Goal: Task Accomplishment & Management: Complete application form

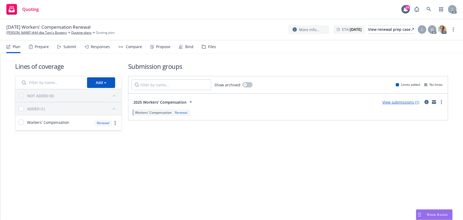
click at [97, 49] on div "Responses" at bounding box center [97, 46] width 25 height 13
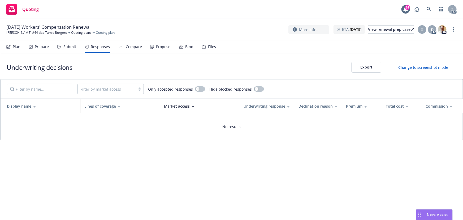
click at [64, 50] on div "Submit" at bounding box center [66, 46] width 19 height 13
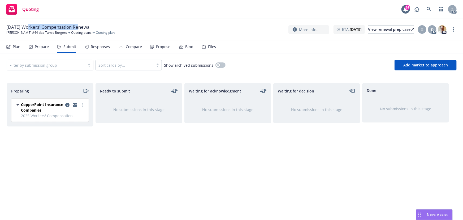
drag, startPoint x: 27, startPoint y: 26, endPoint x: 77, endPoint y: 27, distance: 50.7
click at [77, 27] on span "12/09/25 Workers' Compensation Renewal" at bounding box center [48, 27] width 84 height 6
click at [453, 30] on icon "more" at bounding box center [453, 29] width 1 height 4
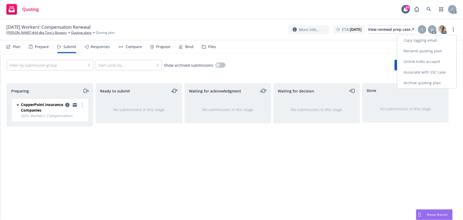
click at [419, 41] on link "Copy logging email" at bounding box center [426, 40] width 59 height 11
click at [452, 32] on div "More info... ETA : December 9, 2025 View renewal prep case D AC PD" at bounding box center [372, 30] width 168 height 10
click at [453, 32] on link "more" at bounding box center [453, 29] width 6 height 6
click at [442, 41] on link "Copy logging email" at bounding box center [426, 40] width 59 height 11
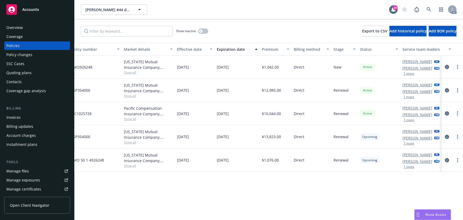
scroll to position [0, 123]
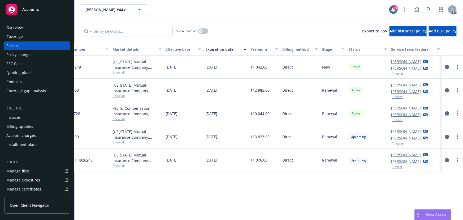
click at [396, 121] on button "1 more" at bounding box center [397, 119] width 11 height 3
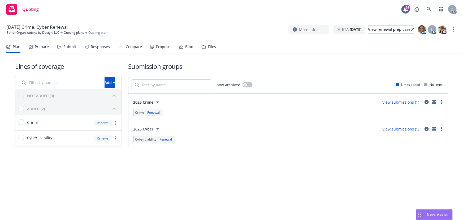
click at [66, 49] on div "Submit" at bounding box center [66, 46] width 19 height 13
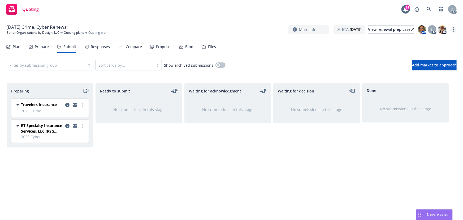
click at [453, 31] on circle "more" at bounding box center [453, 30] width 1 height 1
click at [416, 42] on link "Copy logging email" at bounding box center [426, 40] width 59 height 11
click at [453, 30] on circle "more" at bounding box center [453, 30] width 1 height 1
click at [439, 40] on link "Copy logging email" at bounding box center [426, 40] width 59 height 11
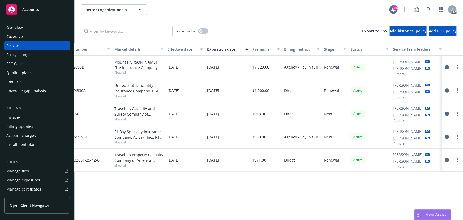
scroll to position [0, 123]
click at [395, 119] on button "1 more" at bounding box center [397, 120] width 11 height 3
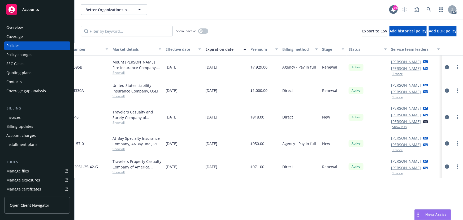
click at [397, 150] on button "1 more" at bounding box center [397, 149] width 11 height 3
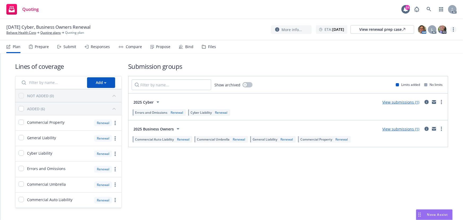
click at [452, 28] on link "more" at bounding box center [453, 29] width 6 height 6
drag, startPoint x: 426, startPoint y: 41, endPoint x: 410, endPoint y: 42, distance: 16.2
click at [426, 41] on link "Copy logging email" at bounding box center [426, 40] width 59 height 11
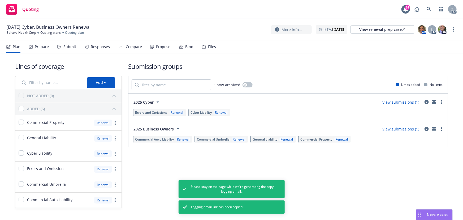
click at [67, 48] on div "Submit" at bounding box center [69, 47] width 13 height 4
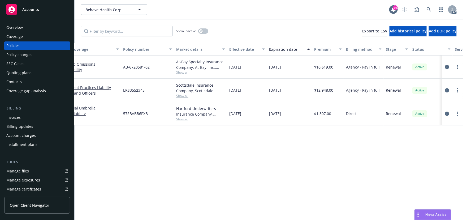
scroll to position [0, 123]
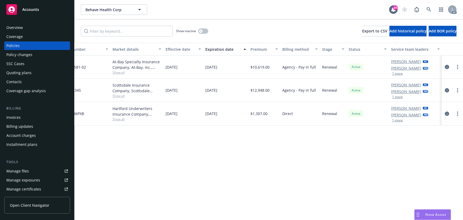
click at [396, 72] on button "1 more" at bounding box center [397, 73] width 11 height 3
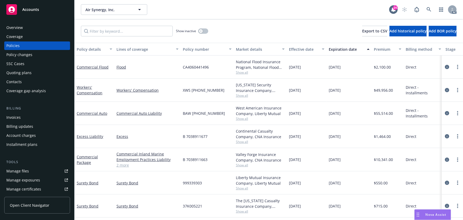
click at [236, 74] on span "Show all" at bounding box center [260, 72] width 49 height 5
click at [94, 67] on link "Commercial Flood" at bounding box center [93, 66] width 32 height 5
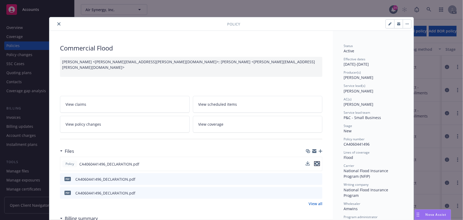
click at [316, 162] on icon "preview file" at bounding box center [316, 163] width 5 height 4
click at [418, 211] on div "Drag to move" at bounding box center [417, 214] width 7 height 10
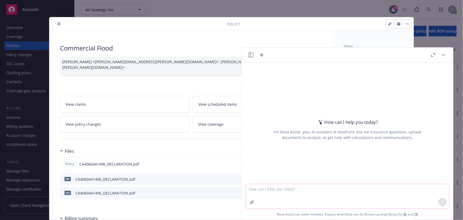
click at [251, 201] on icon "button" at bounding box center [252, 202] width 4 height 4
click at [270, 189] on textarea at bounding box center [347, 196] width 203 height 24
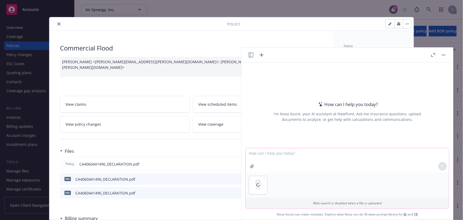
click at [262, 153] on textarea at bounding box center [347, 160] width 203 height 24
click at [284, 153] on textarea "find writing company wholesaler, premium, bind subjectivities" at bounding box center [347, 159] width 203 height 25
click at [375, 154] on textarea "find writing company, wholesaler, premium, bind subjectivities" at bounding box center [347, 159] width 203 height 25
type textarea "find writing company, wholesaler, premium, bind subjectivities, quote expired d…"
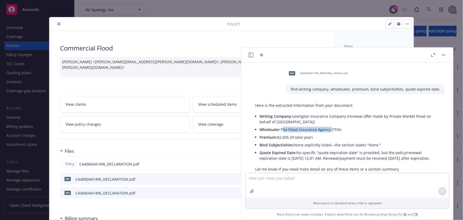
drag, startPoint x: 282, startPoint y: 130, endPoint x: 329, endPoint y: 132, distance: 47.8
click at [329, 132] on li "Wholesaler: The Flood Insurance Agency (TFIA)" at bounding box center [349, 129] width 180 height 8
copy li "The Flood Insurance Agency"
click at [445, 54] on button "button" at bounding box center [443, 55] width 6 height 6
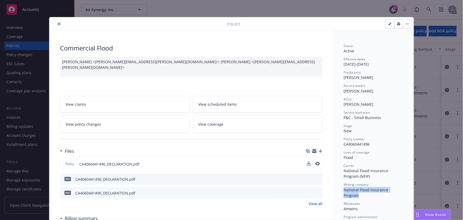
drag, startPoint x: 343, startPoint y: 190, endPoint x: 402, endPoint y: 190, distance: 59.9
copy span "National Flood Insurance Program"
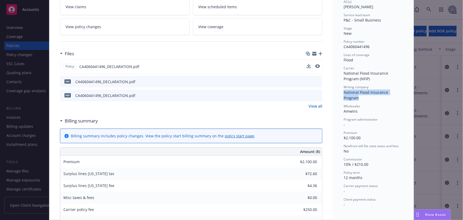
scroll to position [169, 0]
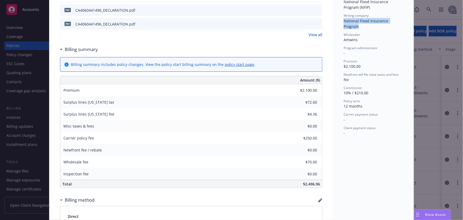
click at [418, 215] on icon "Drag to move" at bounding box center [417, 214] width 2 height 4
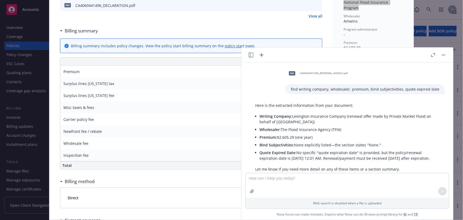
scroll to position [193, 0]
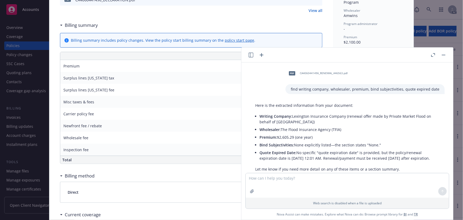
click at [440, 56] on div at bounding box center [437, 55] width 17 height 6
click at [444, 54] on button "button" at bounding box center [443, 55] width 6 height 6
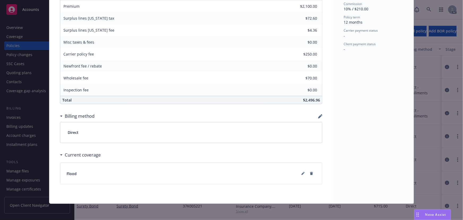
scroll to position [132, 0]
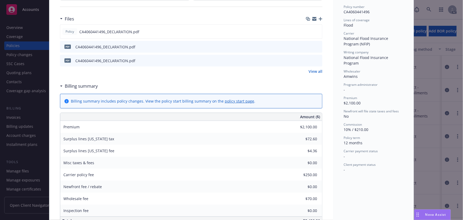
click at [418, 213] on rect "Drag to move" at bounding box center [418, 212] width 1 height 1
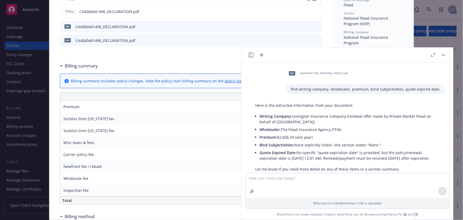
scroll to position [108, 0]
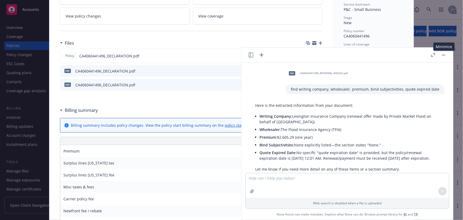
click at [440, 56] on button "button" at bounding box center [443, 55] width 6 height 6
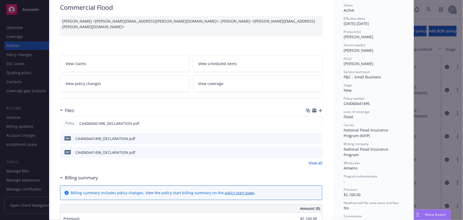
scroll to position [84, 0]
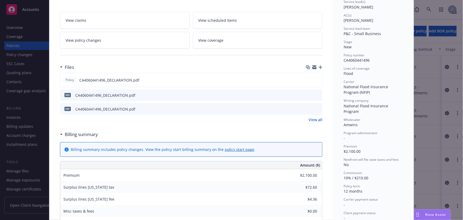
click at [311, 119] on link "View all" at bounding box center [315, 120] width 14 height 6
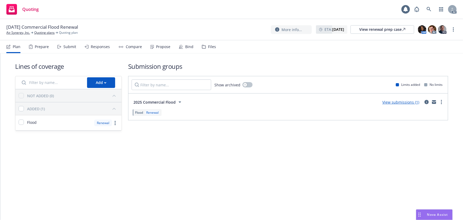
click at [67, 48] on div "Submit" at bounding box center [69, 47] width 13 height 4
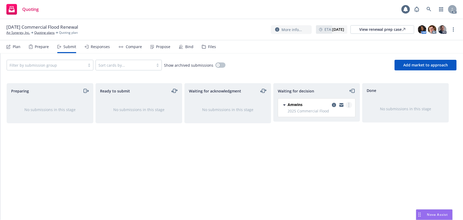
click at [350, 104] on link "more" at bounding box center [348, 105] width 6 height 6
click at [329, 138] on span "Add accepted decision" at bounding box center [325, 136] width 53 height 5
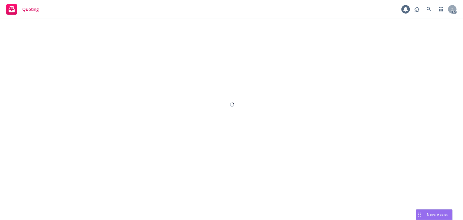
select select "12"
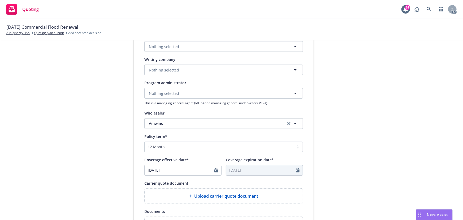
scroll to position [169, 0]
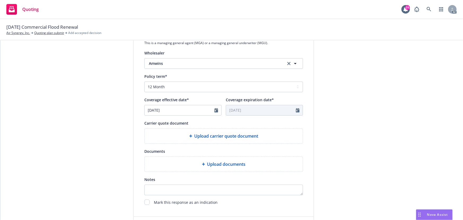
click at [218, 137] on span "Upload carrier quote document" at bounding box center [226, 136] width 64 height 6
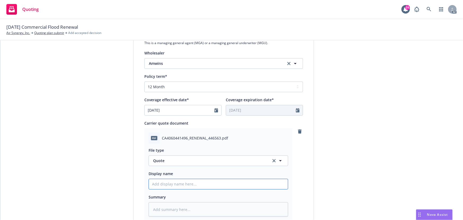
click at [178, 184] on input "Display name" at bounding box center [218, 184] width 139 height 10
type input "25-26 D&O Quote"
type textarea "x"
drag, startPoint x: 27, startPoint y: 28, endPoint x: 64, endPoint y: 26, distance: 37.4
click at [64, 26] on span "09/24/25 Commercial Flood Renewal" at bounding box center [42, 27] width 72 height 7
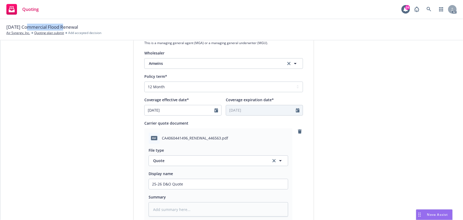
copy span "Commercial Flood"
drag, startPoint x: 162, startPoint y: 183, endPoint x: 168, endPoint y: 183, distance: 6.6
click at [168, 183] on input "25-26 D&O Quote" at bounding box center [218, 184] width 139 height 10
paste input "Commercial Flood"
type input "25-26 Commercial Flood Quote"
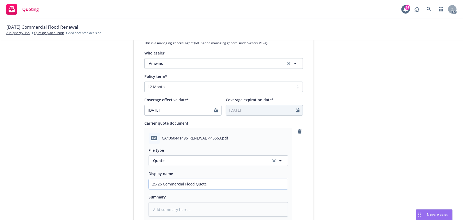
type textarea "x"
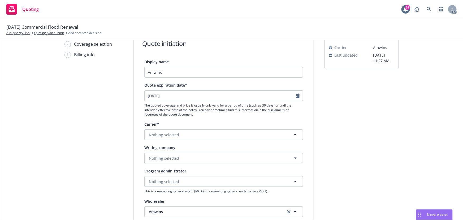
scroll to position [0, 0]
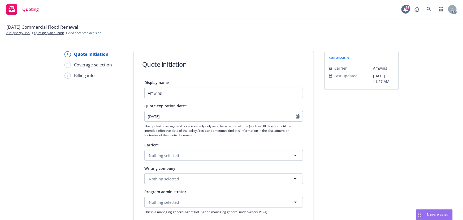
type input "25-26 Commercial Flood Quote"
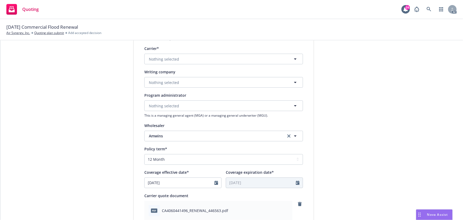
scroll to position [48, 0]
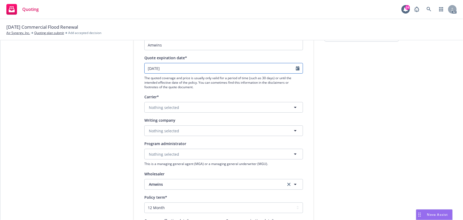
click at [296, 69] on icon "Calendar" at bounding box center [298, 68] width 4 height 4
select select "9"
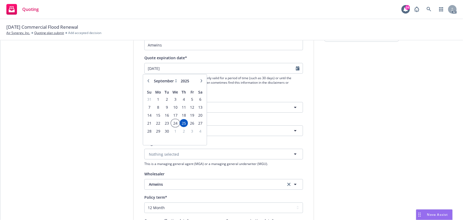
click at [177, 123] on span "24" at bounding box center [175, 123] width 8 height 7
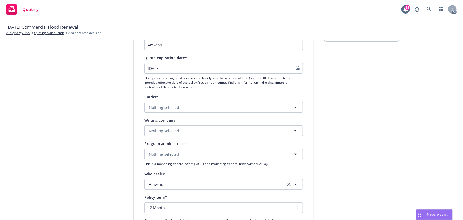
type input "09/24/2025"
click at [287, 183] on icon "clear selection" at bounding box center [288, 183] width 3 height 3
type textarea "x"
click at [159, 183] on span "Nothing selected" at bounding box center [164, 184] width 30 height 6
paste input "The Flood Insurance Agency"
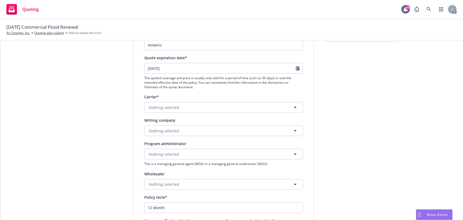
type input "The Flood Insurance Agency"
type textarea "x"
click at [220, 186] on input "The Flood Insurance Agency" at bounding box center [222, 184] width 139 height 6
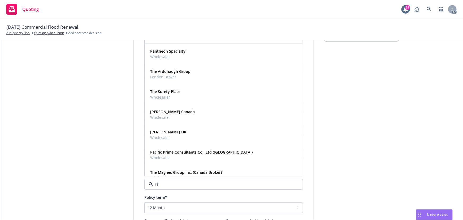
type input "t"
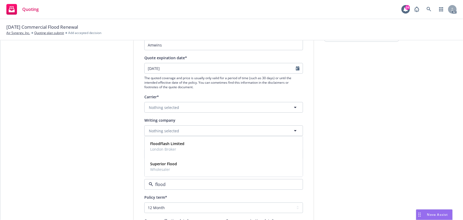
type input "flood"
click at [364, 182] on div "submission Carrier Amwins Last updated 6/26, 11:27 AM" at bounding box center [361, 219] width 74 height 432
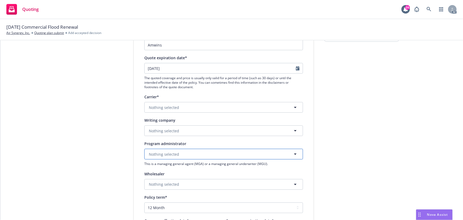
click at [166, 153] on span "Nothing selected" at bounding box center [164, 154] width 30 height 6
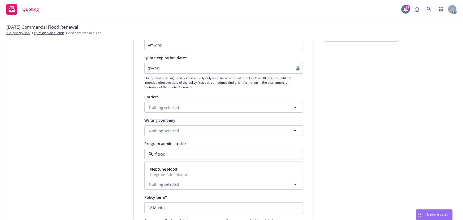
type input "flood"
click at [363, 157] on div "submission Carrier Amwins Last updated 6/26, 11:27 AM" at bounding box center [361, 219] width 74 height 432
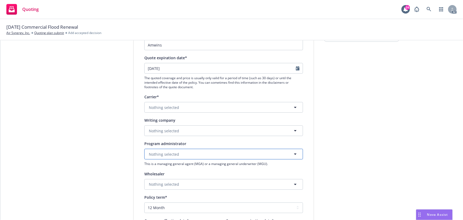
click at [168, 154] on span "Nothing selected" at bounding box center [164, 154] width 30 height 6
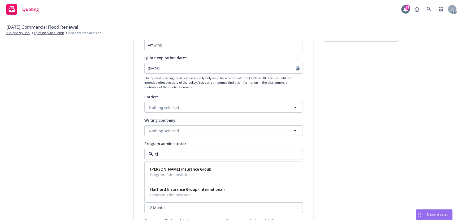
type input "t"
type input "f"
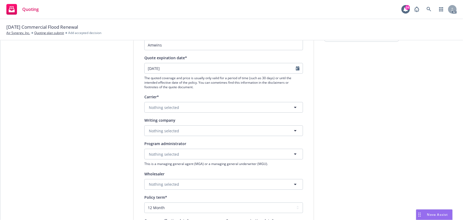
scroll to position [0, 0]
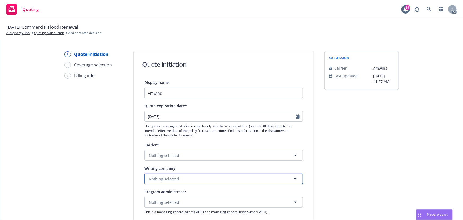
click at [166, 178] on span "Nothing selected" at bounding box center [164, 179] width 30 height 6
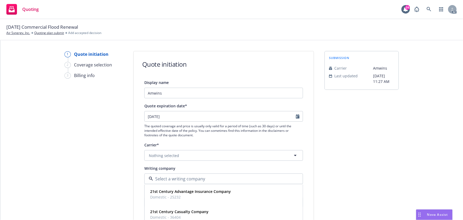
paste input "Lexington Insurance Company."
type input "Lexington Insurance Company."
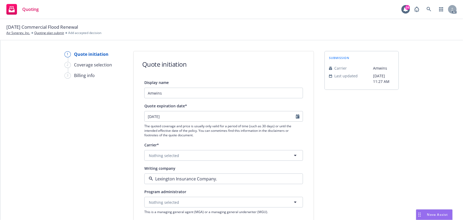
click at [183, 199] on span "Domestic - 19437" at bounding box center [177, 199] width 55 height 6
type textarea "x"
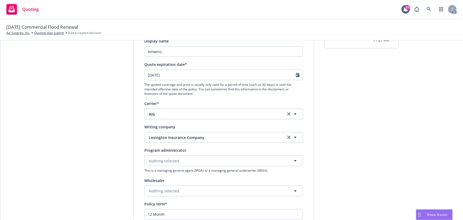
scroll to position [120, 0]
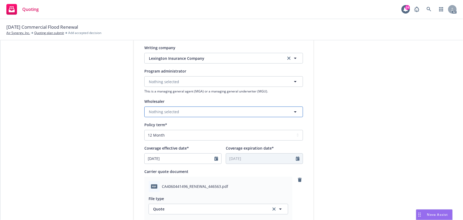
click at [165, 114] on span "Nothing selected" at bounding box center [164, 112] width 30 height 6
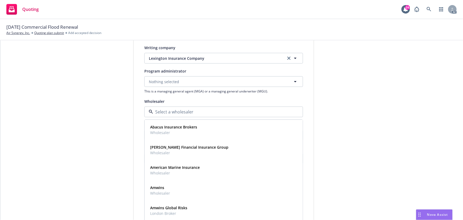
paste input "The Flood Insurance Agency"
type input "The Flood Insurance Agency"
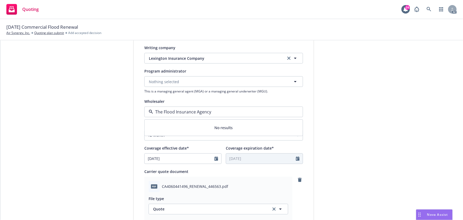
drag, startPoint x: 221, startPoint y: 109, endPoint x: 171, endPoint y: 113, distance: 50.0
click at [171, 113] on input "The Flood Insurance Agency" at bounding box center [222, 111] width 139 height 6
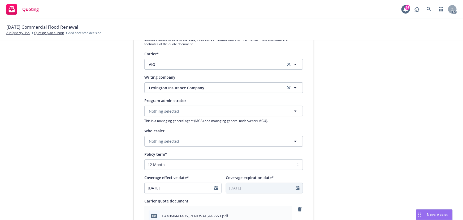
scroll to position [48, 0]
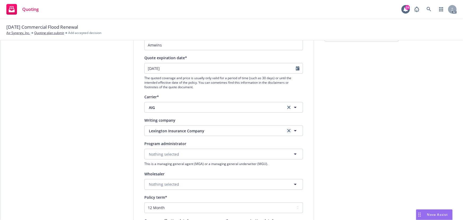
click at [287, 131] on icon "clear selection" at bounding box center [288, 130] width 3 height 3
click at [287, 107] on icon "clear selection" at bounding box center [288, 107] width 3 height 3
type textarea "x"
click at [172, 129] on span "Nothing selected" at bounding box center [164, 131] width 30 height 6
paste input "National Flood Insurance Program"
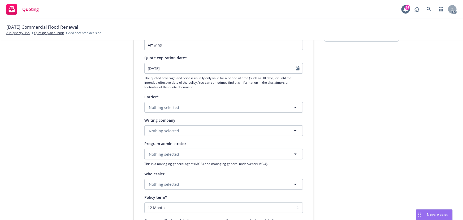
type input "National Flood Insurance Program"
click at [175, 145] on strong "National Flood Insurance Program" at bounding box center [181, 145] width 62 height 5
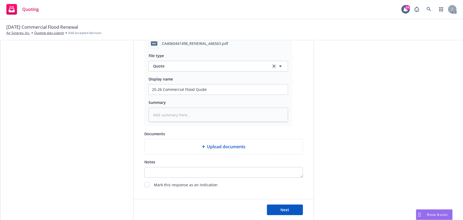
scroll to position [296, 0]
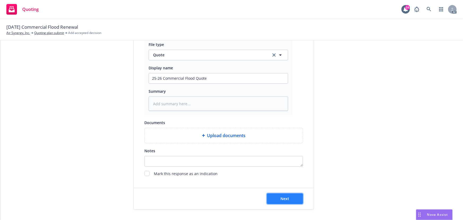
click at [292, 198] on button "Next" at bounding box center [285, 198] width 36 height 11
type textarea "x"
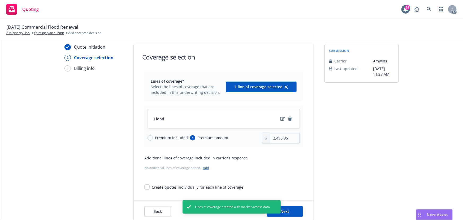
scroll to position [20, 0]
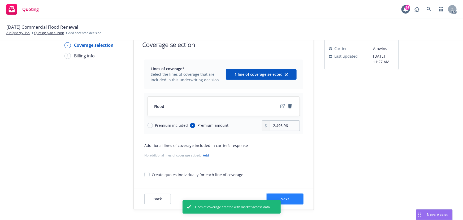
click at [294, 198] on button "Next" at bounding box center [285, 198] width 36 height 11
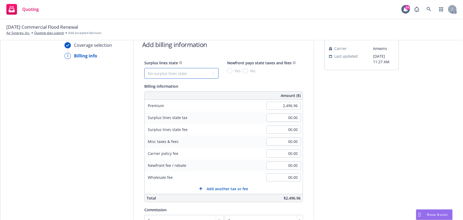
drag, startPoint x: 192, startPoint y: 73, endPoint x: 187, endPoint y: 78, distance: 7.3
click at [192, 73] on select "No surplus lines state Alaska Alabama Arkansas Arizona California Colorado Conn…" at bounding box center [181, 73] width 74 height 11
select select "CA"
click at [144, 68] on select "No surplus lines state Alaska Alabama Arkansas Arizona California Colorado Conn…" at bounding box center [181, 73] width 74 height 11
type input "74.91"
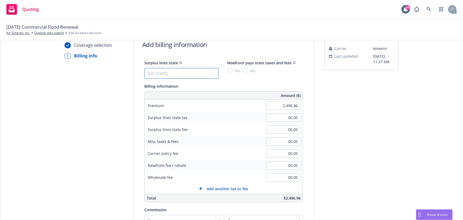
type input "4.49"
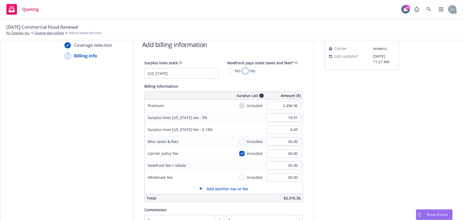
click at [243, 70] on input "No" at bounding box center [245, 70] width 5 height 5
radio input "true"
drag, startPoint x: 278, startPoint y: 100, endPoint x: 297, endPoint y: 104, distance: 18.6
click at [297, 104] on div "2,496.96" at bounding box center [283, 106] width 38 height 12
type input "2,605.29"
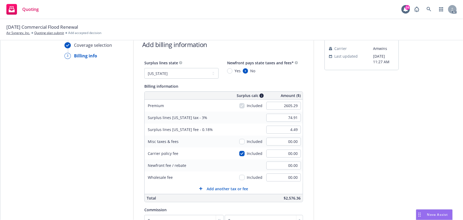
type input "78.16"
type input "4.69"
click at [355, 125] on div "submission Carrier Amwins Last updated 6/26, 11:27 AM" at bounding box center [361, 166] width 74 height 271
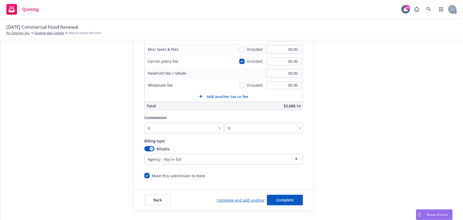
scroll to position [113, 0]
click at [155, 123] on input "0" at bounding box center [183, 126] width 79 height 11
type input "1"
type input "26.05"
type input "10"
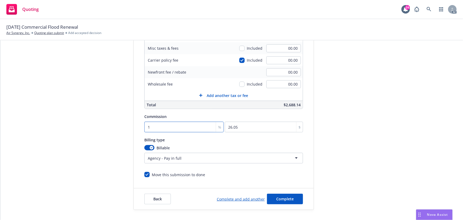
type input "260.53"
type input "10"
click at [210, 159] on html "Quoting 24 AC 09/24/25 Commercial Flood Renewal Air Synergy, Inc. Quoting plan …" at bounding box center [231, 110] width 463 height 220
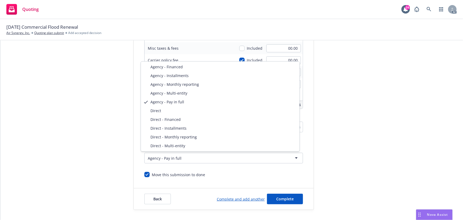
select select "DIRECT"
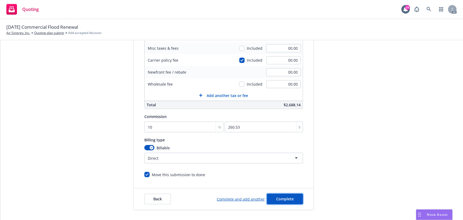
drag, startPoint x: 283, startPoint y: 201, endPoint x: 286, endPoint y: 193, distance: 8.6
click at [283, 201] on button "Complete" at bounding box center [285, 198] width 36 height 11
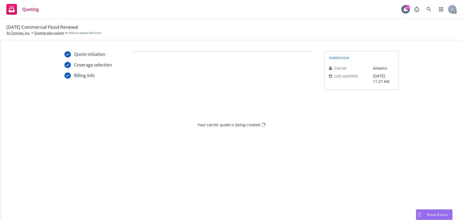
scroll to position [0, 0]
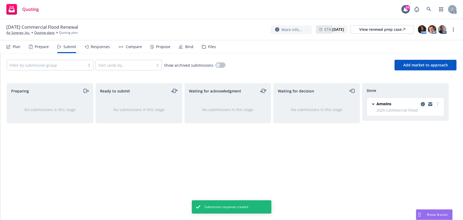
click at [161, 49] on div "Propose" at bounding box center [163, 47] width 14 height 4
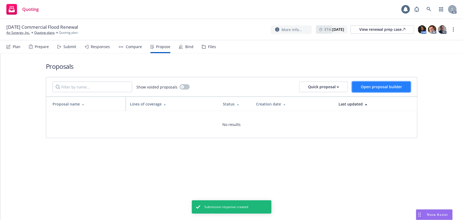
click at [372, 84] on span "Open proposal builder" at bounding box center [381, 86] width 41 height 5
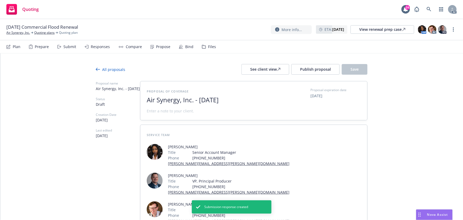
drag, startPoint x: 146, startPoint y: 101, endPoint x: 220, endPoint y: 106, distance: 74.7
click at [220, 105] on div "Proposal of coverage Air Synergy, Inc. - August 2025" at bounding box center [212, 100] width 130 height 26
click at [190, 98] on span "2025" at bounding box center [212, 100] width 130 height 8
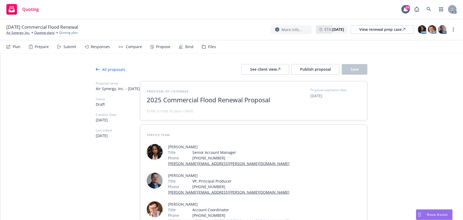
click at [187, 110] on span at bounding box center [170, 111] width 47 height 6
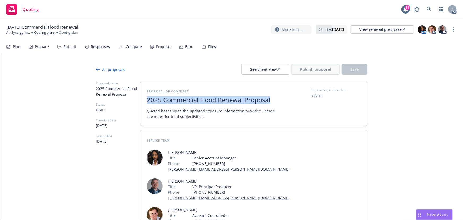
drag, startPoint x: 286, startPoint y: 101, endPoint x: 153, endPoint y: 99, distance: 133.4
click at [153, 99] on div "Proposal of coverage 2025 Commercial Flood Renewal Proposal Quoted bases upon t…" at bounding box center [254, 103] width 214 height 32
drag, startPoint x: 145, startPoint y: 98, endPoint x: 284, endPoint y: 99, distance: 138.4
click at [284, 99] on div "Proposal of coverage 2025 Commercial Flood Renewal Proposal Quoted bases upon t…" at bounding box center [254, 103] width 214 height 32
copy span "2025 Commercial Flood Renewal Proposal"
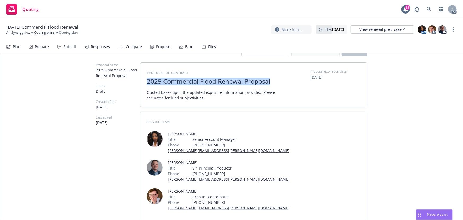
scroll to position [42, 0]
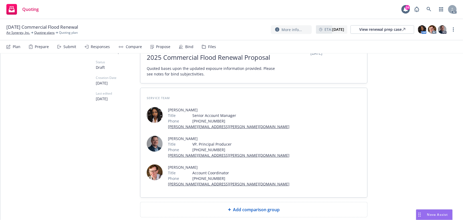
click at [250, 206] on span "Add comparison group" at bounding box center [256, 209] width 47 height 6
type textarea "x"
click at [221, 208] on span at bounding box center [254, 211] width 214 height 6
paste span
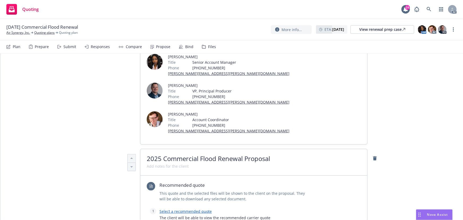
scroll to position [163, 0]
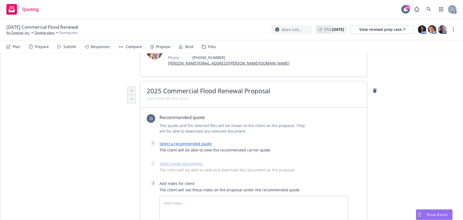
click at [187, 141] on link "Select a recommended quote" at bounding box center [185, 143] width 52 height 5
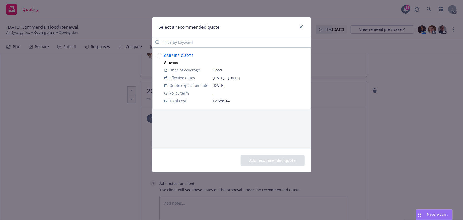
click at [160, 56] on circle at bounding box center [159, 55] width 5 height 5
click at [270, 157] on button "Add recommended quote" at bounding box center [272, 160] width 64 height 11
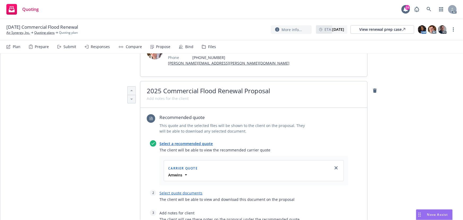
click at [188, 190] on link "Select quote documents" at bounding box center [180, 192] width 43 height 5
type textarea "x"
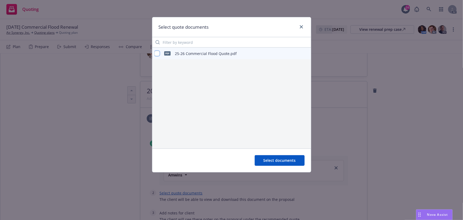
click at [157, 55] on input "checkbox" at bounding box center [156, 53] width 5 height 5
checkbox input "true"
click at [292, 160] on span "Select documents" at bounding box center [279, 159] width 32 height 5
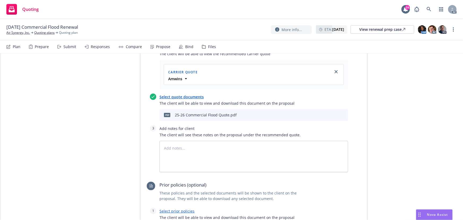
scroll to position [308, 0]
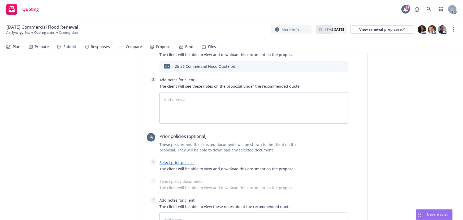
click at [183, 160] on link "Select prior policies" at bounding box center [176, 162] width 35 height 5
type textarea "x"
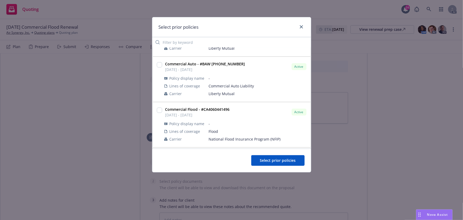
scroll to position [169, 0]
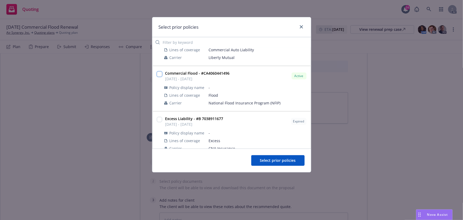
click at [160, 74] on input "checkbox" at bounding box center [159, 73] width 5 height 5
checkbox input "true"
click at [274, 160] on span "Select prior policies" at bounding box center [278, 159] width 36 height 5
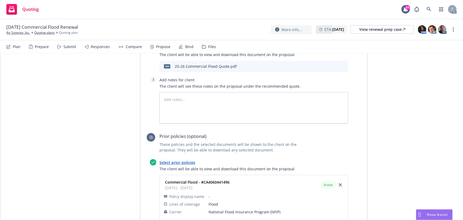
scroll to position [380, 0]
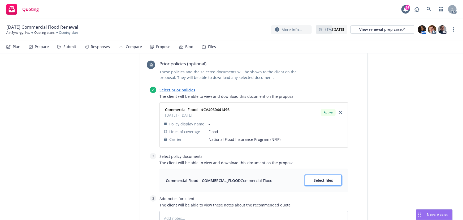
click at [322, 177] on span "Select files" at bounding box center [322, 179] width 19 height 5
type textarea "x"
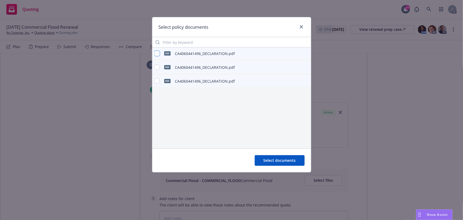
click at [154, 52] on input "checkbox" at bounding box center [156, 53] width 5 height 5
checkbox input "true"
click at [278, 159] on span "Select documents" at bounding box center [279, 159] width 32 height 5
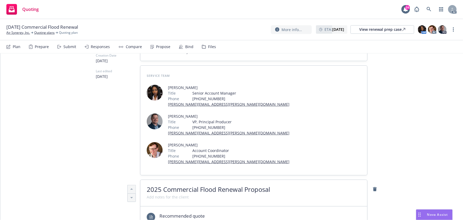
scroll to position [0, 0]
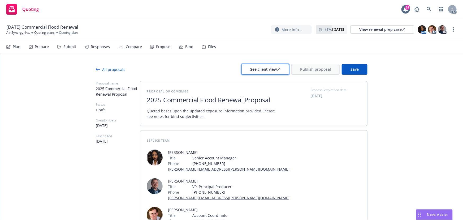
click at [275, 71] on div "See client view" at bounding box center [265, 69] width 30 height 10
type textarea "x"
click at [109, 46] on div "Plan Prepare Submit Responses Compare Propose Bind Files" at bounding box center [110, 46] width 209 height 13
click at [98, 46] on div "Responses" at bounding box center [100, 47] width 19 height 4
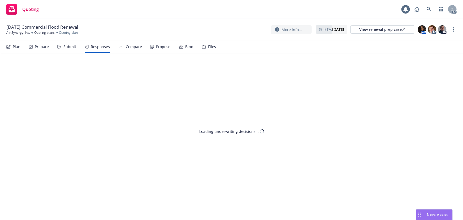
click at [72, 46] on div "Submit" at bounding box center [69, 47] width 13 height 4
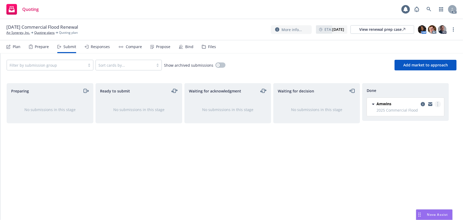
click at [436, 103] on link "more" at bounding box center [437, 104] width 6 height 6
click at [409, 123] on span "Add accepted decision" at bounding box center [413, 125] width 53 height 5
select select "12"
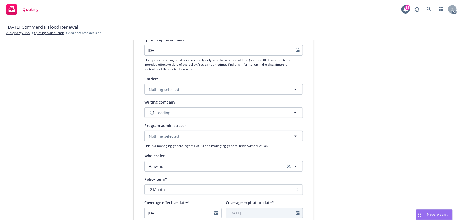
scroll to position [72, 0]
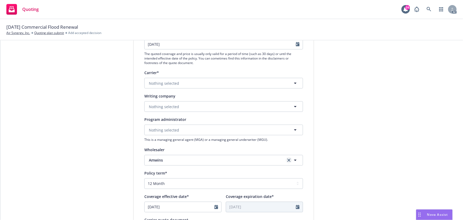
click at [287, 159] on icon "clear selection" at bounding box center [288, 159] width 3 height 3
click at [240, 160] on button "Nothing selected" at bounding box center [223, 160] width 159 height 11
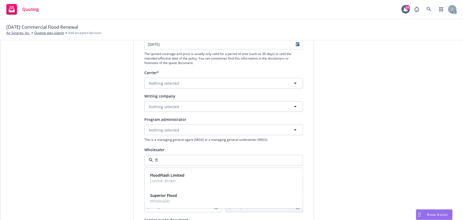
type input "f"
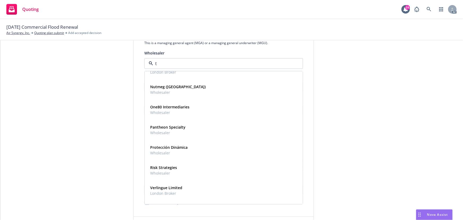
scroll to position [241, 0]
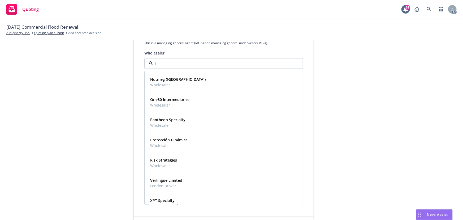
type input "tf"
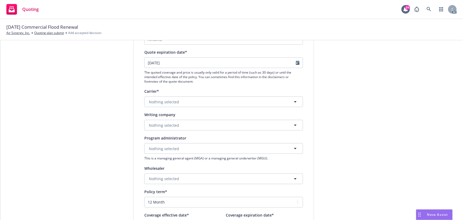
scroll to position [48, 0]
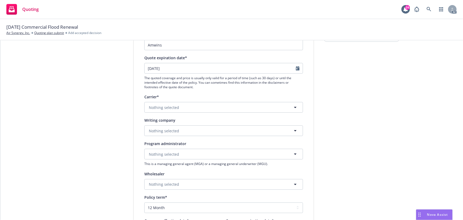
click at [357, 207] on div "submission Carrier Amwins Last updated 8/26, 1:58 PM" at bounding box center [361, 181] width 74 height 356
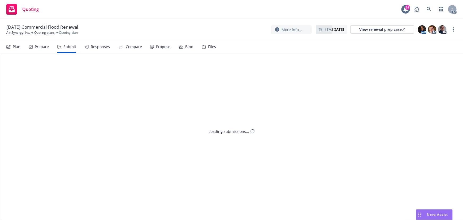
click at [160, 50] on div "Propose" at bounding box center [160, 46] width 20 height 13
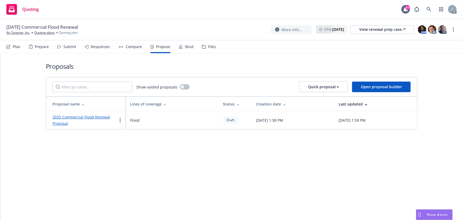
click at [140, 160] on div "Proposals Show voided proposals Quick proposal Open proposal builder Proposal n…" at bounding box center [231, 136] width 462 height 166
click at [96, 50] on div "Responses" at bounding box center [97, 46] width 25 height 13
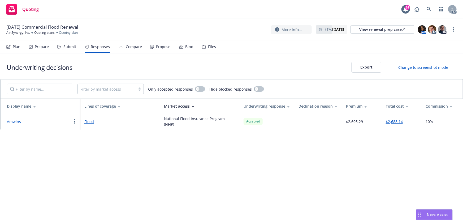
click at [16, 120] on button "Amwins" at bounding box center [14, 122] width 14 height 6
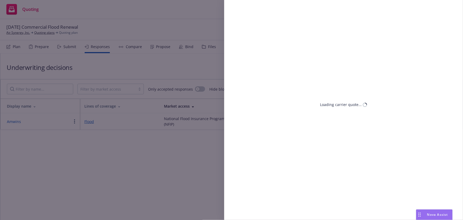
select select "CA"
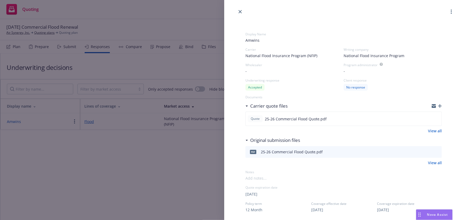
click at [249, 71] on div "-" at bounding box center [294, 71] width 98 height 6
click at [247, 71] on div "-" at bounding box center [294, 71] width 98 height 6
click at [246, 71] on span "-" at bounding box center [245, 71] width 1 height 6
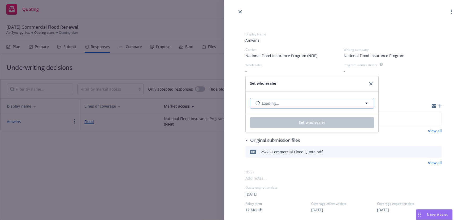
click at [270, 101] on span "Loading..." at bounding box center [270, 103] width 17 height 6
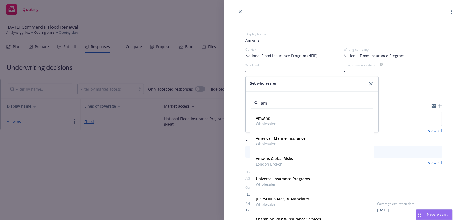
type input "amw"
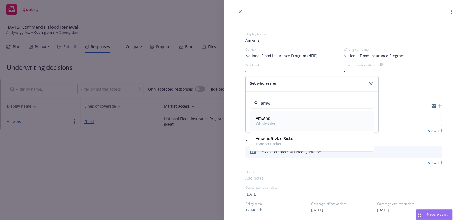
click at [266, 118] on strong "Amwins" at bounding box center [263, 118] width 14 height 5
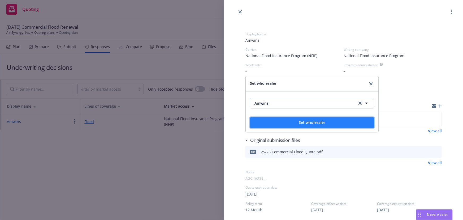
click at [289, 121] on button "Set wholesaler" at bounding box center [312, 122] width 124 height 11
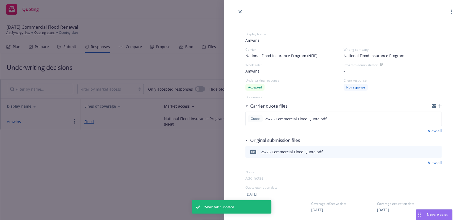
click at [377, 55] on span "National Flood Insurance Program" at bounding box center [373, 56] width 61 height 6
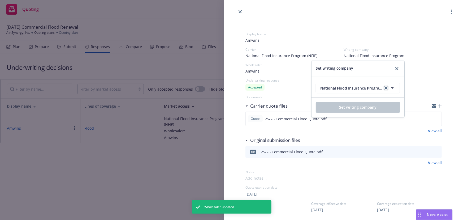
click at [384, 87] on icon "clear selection" at bounding box center [385, 87] width 3 height 3
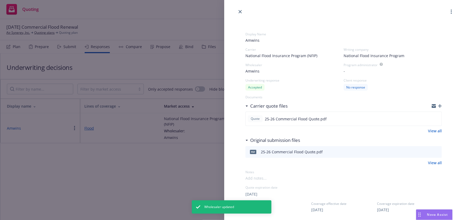
click at [309, 55] on span "National Flood Insurance Program (NFIP)" at bounding box center [281, 56] width 72 height 6
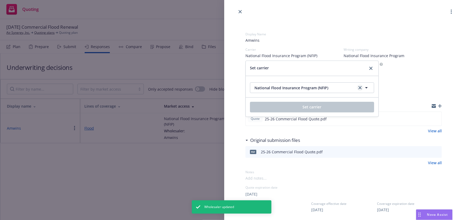
click at [359, 85] on link "clear selection" at bounding box center [360, 87] width 6 height 6
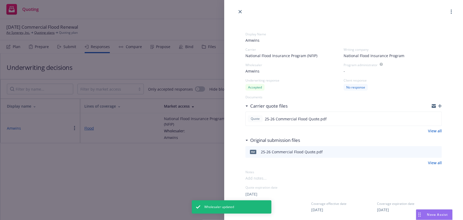
click at [371, 58] on span "National Flood Insurance Program" at bounding box center [373, 56] width 61 height 6
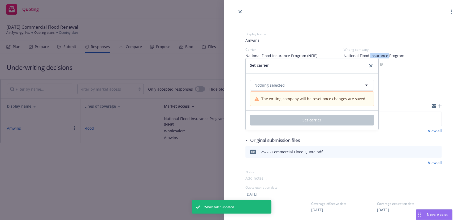
click at [371, 58] on span "National Flood Insurance Program" at bounding box center [373, 56] width 61 height 6
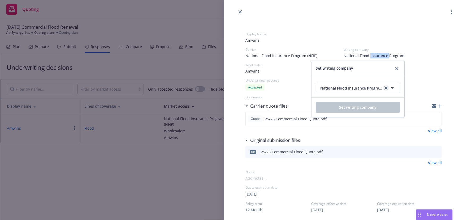
click at [384, 86] on icon "clear selection" at bounding box center [385, 87] width 3 height 3
click at [354, 88] on button "Nothing selected" at bounding box center [357, 87] width 84 height 11
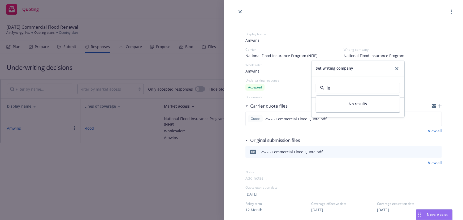
type input "l"
drag, startPoint x: 394, startPoint y: 68, endPoint x: 340, endPoint y: 64, distance: 54.0
click at [395, 68] on icon "close" at bounding box center [396, 68] width 3 height 3
click at [287, 54] on span "National Flood Insurance Program (NFIP)" at bounding box center [281, 56] width 72 height 6
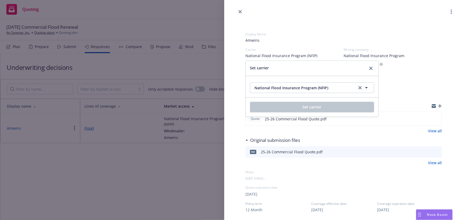
drag, startPoint x: 360, startPoint y: 86, endPoint x: 294, endPoint y: 86, distance: 66.3
click at [359, 86] on icon "clear selection" at bounding box center [359, 87] width 3 height 3
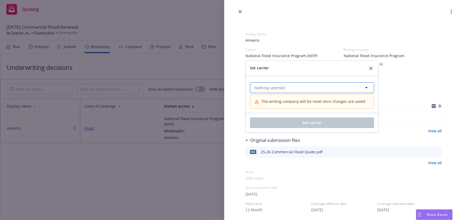
click at [293, 86] on button "Nothing selected" at bounding box center [312, 87] width 124 height 11
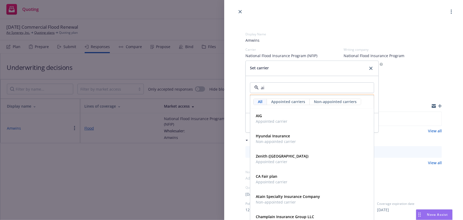
type input "aig"
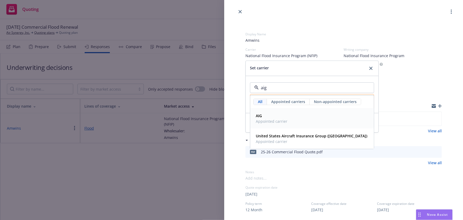
drag, startPoint x: 277, startPoint y: 116, endPoint x: 282, endPoint y: 116, distance: 5.0
click at [278, 116] on span "AIG" at bounding box center [272, 116] width 32 height 6
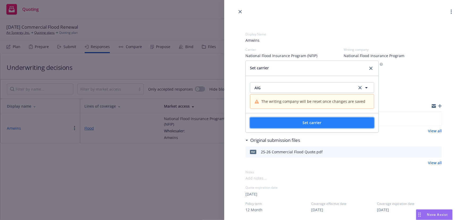
click at [296, 124] on button "Set carrier" at bounding box center [312, 122] width 124 height 11
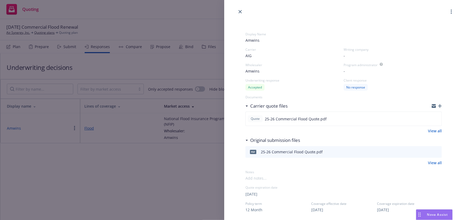
click at [377, 55] on div "-" at bounding box center [392, 56] width 98 height 6
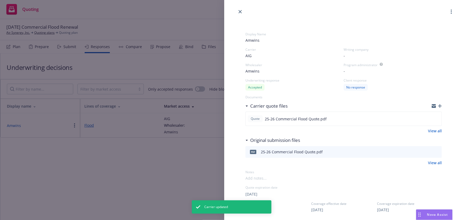
click at [343, 55] on span "-" at bounding box center [343, 56] width 1 height 6
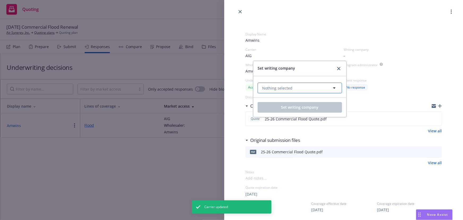
click at [310, 88] on button "Nothing selected" at bounding box center [299, 87] width 84 height 11
type input "lex"
click at [301, 103] on strong "Lexington Insurance Company" at bounding box center [290, 102] width 55 height 5
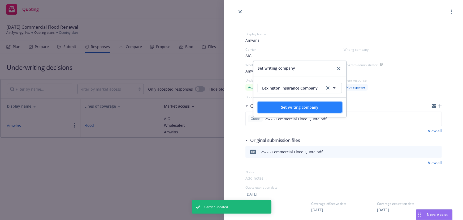
click at [295, 109] on span "Set writing company" at bounding box center [299, 106] width 37 height 5
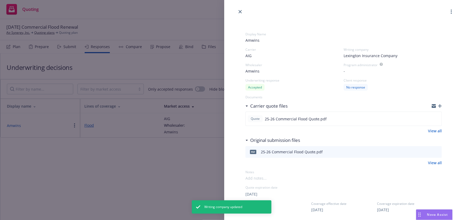
click at [150, 175] on div "Display Name Amwins Carrier AIG Writing company Lexington Insurance Company Who…" at bounding box center [231, 110] width 463 height 220
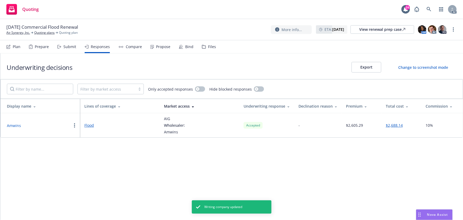
click at [15, 125] on button "Amwins" at bounding box center [14, 125] width 14 height 6
select select "CA"
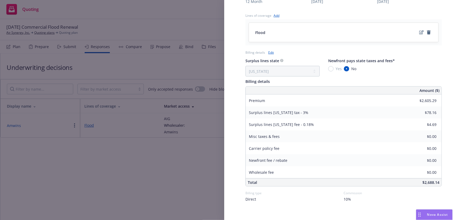
scroll to position [215, 0]
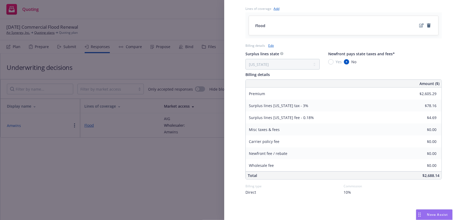
click at [152, 154] on div "Display Name Amwins Carrier AIG Writing company Lexington Insurance Company Who…" at bounding box center [231, 110] width 463 height 220
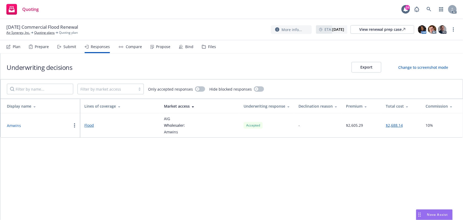
click at [65, 49] on div "Submit" at bounding box center [69, 47] width 13 height 4
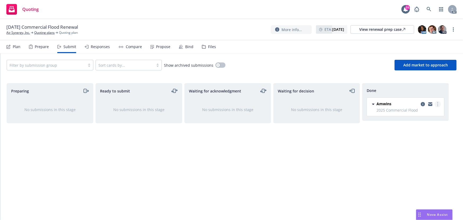
click at [437, 103] on circle "more" at bounding box center [437, 103] width 1 height 1
click at [410, 125] on span "Add accepted decision" at bounding box center [413, 125] width 53 height 5
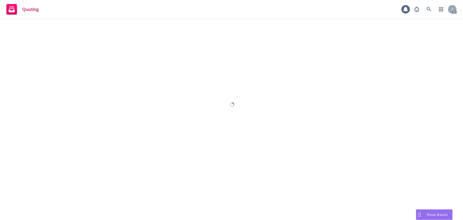
select select "12"
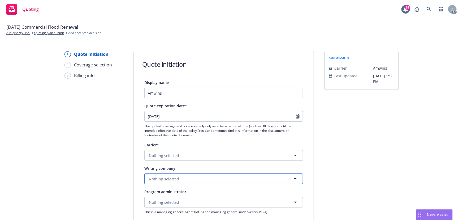
click at [166, 180] on span "Nothing selected" at bounding box center [164, 179] width 30 height 6
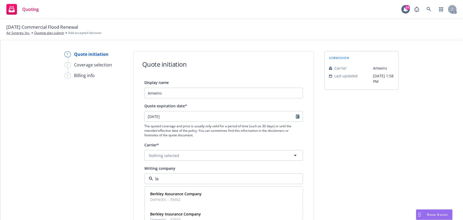
type input "lex"
click at [192, 198] on span "Domestic - 19437" at bounding box center [177, 199] width 55 height 6
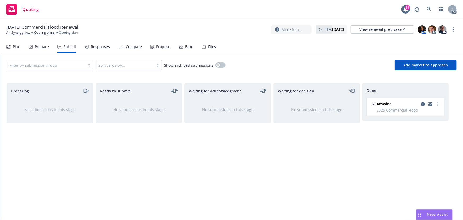
click at [157, 48] on div "Propose" at bounding box center [163, 47] width 14 height 4
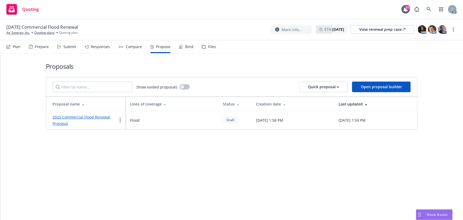
click at [98, 46] on div "Responses" at bounding box center [100, 47] width 19 height 4
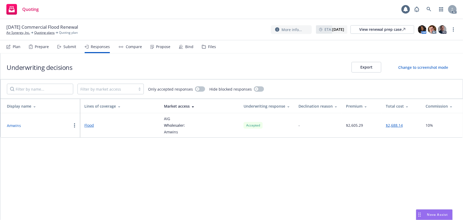
click at [12, 126] on button "Amwins" at bounding box center [14, 125] width 14 height 6
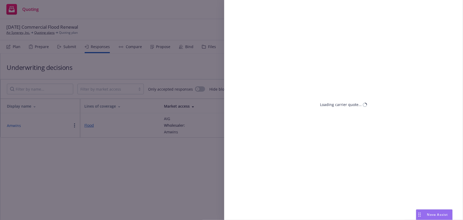
select select "CA"
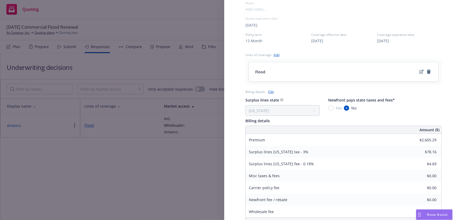
scroll to position [215, 0]
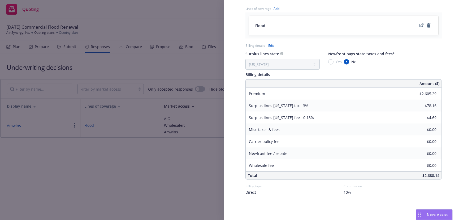
click at [384, 204] on div "Display Name Amwins Carrier AIG Writing company Lexington Insurance Company Who…" at bounding box center [343, 10] width 213 height 420
click at [190, 179] on div "Display Name Amwins Carrier AIG Writing company Lexington Insurance Company Who…" at bounding box center [231, 110] width 463 height 220
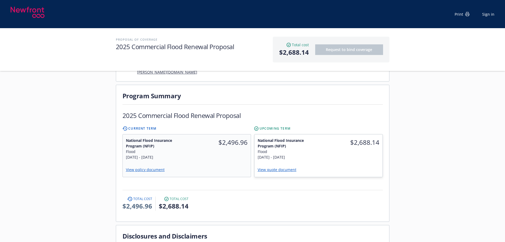
scroll to position [133, 0]
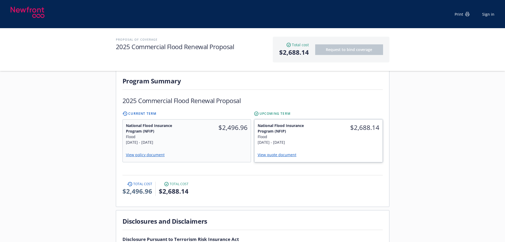
click at [277, 152] on link "View quote document" at bounding box center [279, 154] width 43 height 5
click at [209, 132] on div "$2,496.96" at bounding box center [219, 133] width 64 height 29
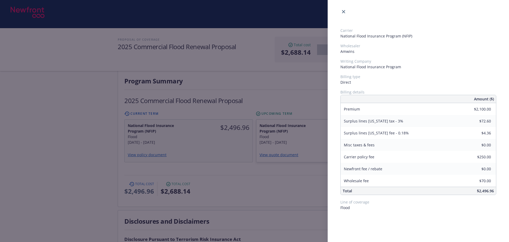
click at [281, 132] on div "Carrier National Flood Insurance Program (NFIP) Wholesaler Amwins Writing Compa…" at bounding box center [254, 121] width 509 height 242
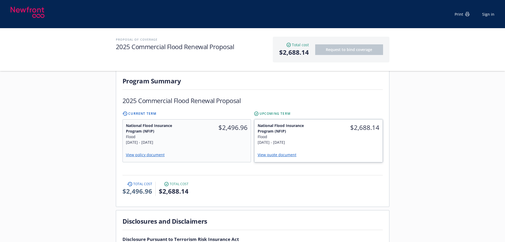
click at [285, 134] on div "Flood" at bounding box center [287, 137] width 58 height 6
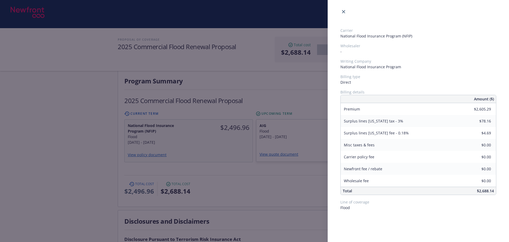
drag, startPoint x: 249, startPoint y: 186, endPoint x: 173, endPoint y: 92, distance: 121.1
click at [247, 183] on div "Carrier National Flood Insurance Program (NFIP) Wholesaler - Writing Company Na…" at bounding box center [254, 121] width 509 height 242
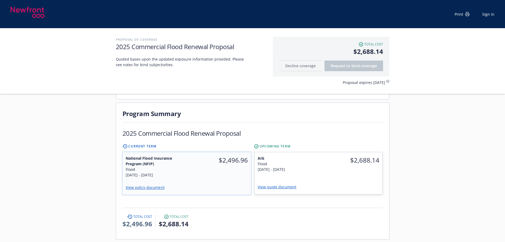
scroll to position [106, 0]
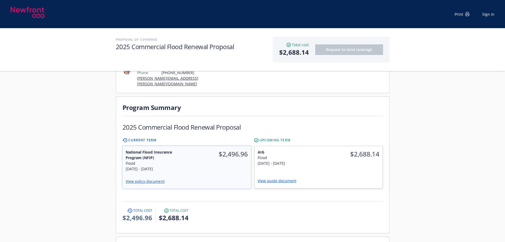
click at [206, 162] on div "$2,496.96" at bounding box center [219, 160] width 64 height 29
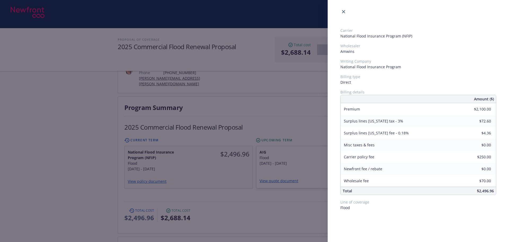
click at [308, 156] on div "Carrier National Flood Insurance Program (NFIP) Wholesaler Amwins Writing Compa…" at bounding box center [254, 121] width 509 height 242
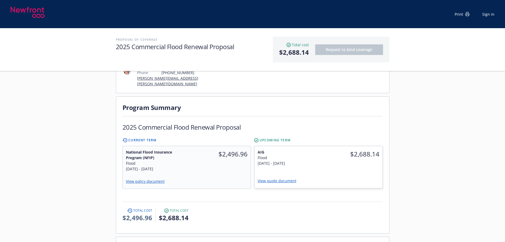
click at [308, 160] on div "9/24/2025 - 9/24/2026" at bounding box center [287, 163] width 58 height 6
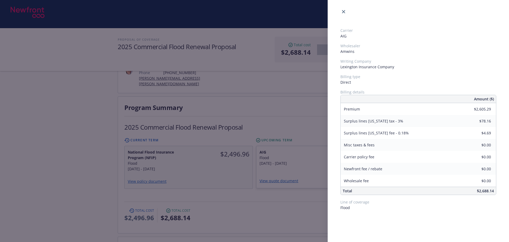
click at [222, 171] on div "Carrier AIG Wholesaler Amwins Writing Company Lexington Insurance Company Billi…" at bounding box center [254, 121] width 509 height 242
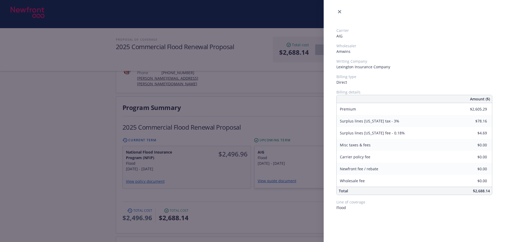
click at [222, 174] on div "View policy document" at bounding box center [187, 181] width 128 height 14
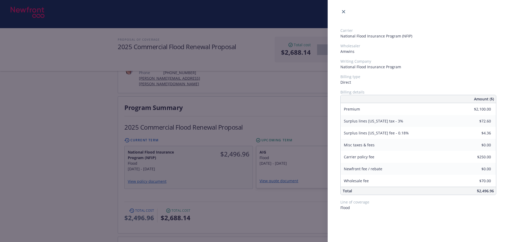
click at [300, 155] on div "Carrier National Flood Insurance Program (NFIP) Wholesaler Amwins Writing Compa…" at bounding box center [254, 121] width 509 height 242
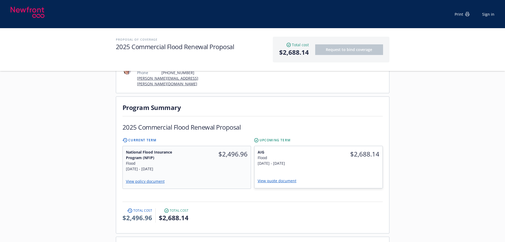
click at [300, 160] on div "9/24/2025 - 9/24/2026" at bounding box center [287, 163] width 58 height 6
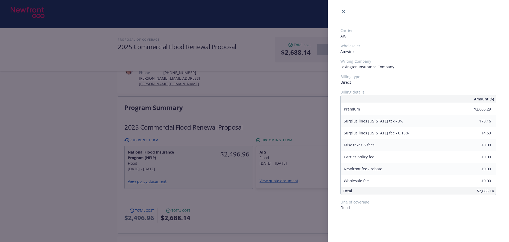
click at [293, 111] on div "Carrier AIG Wholesaler Amwins Writing Company Lexington Insurance Company Billi…" at bounding box center [254, 121] width 509 height 242
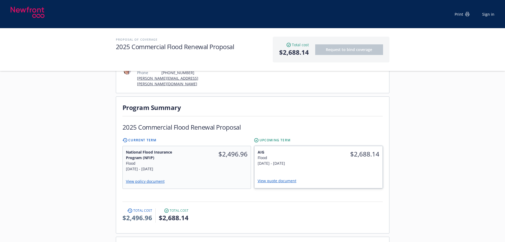
click at [326, 153] on span "$2,688.14" at bounding box center [351, 154] width 58 height 10
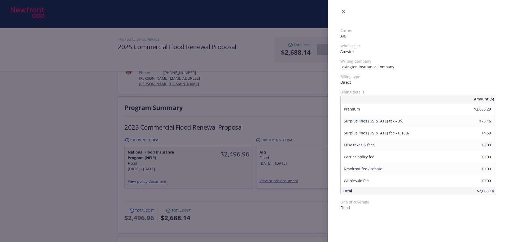
click at [226, 160] on div "Carrier AIG Wholesaler Amwins Writing Company Lexington Insurance Company Billi…" at bounding box center [254, 121] width 509 height 242
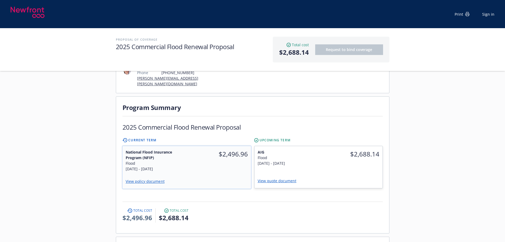
click at [183, 166] on div "9/24/2024 - 9/24/2025" at bounding box center [154, 169] width 58 height 6
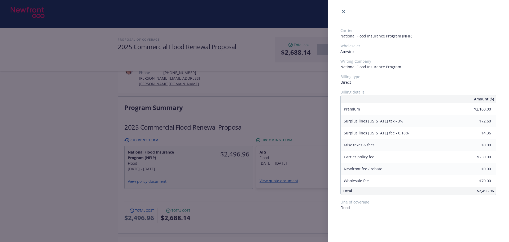
click at [261, 116] on div "Carrier National Flood Insurance Program (NFIP) Wholesaler Amwins Writing Compa…" at bounding box center [254, 121] width 509 height 242
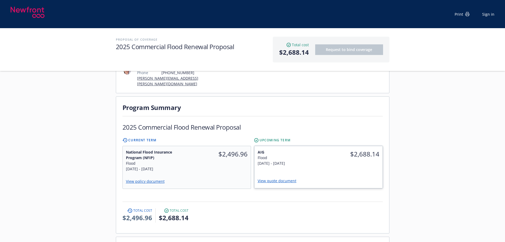
click at [322, 157] on div "$2,688.14" at bounding box center [350, 157] width 64 height 23
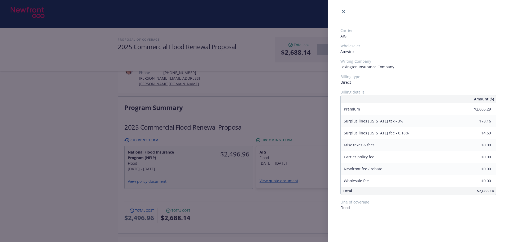
click at [240, 162] on div "Carrier AIG Wholesaler Amwins Writing Company Lexington Insurance Company Billi…" at bounding box center [254, 121] width 509 height 242
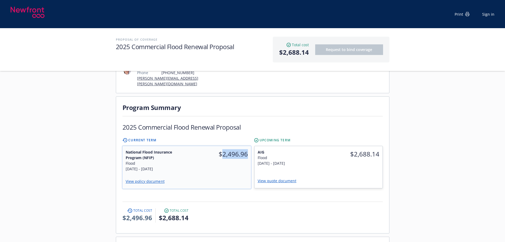
click at [239, 162] on div "$2,496.96" at bounding box center [219, 160] width 64 height 29
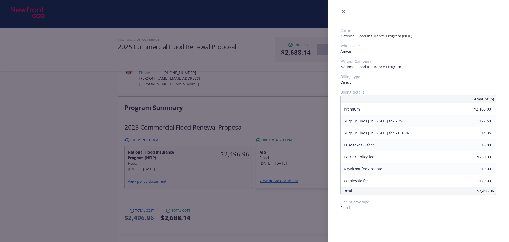
click at [295, 161] on div "Carrier National Flood Insurance Program (NFIP) Wholesaler Amwins Writing Compa…" at bounding box center [254, 121] width 509 height 242
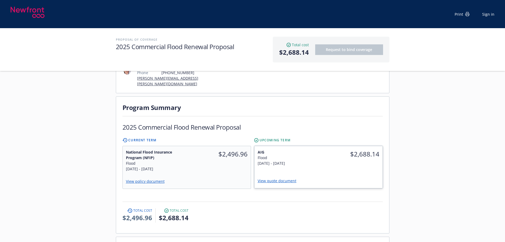
click at [295, 160] on div "9/24/2025 - 9/24/2026" at bounding box center [287, 163] width 58 height 6
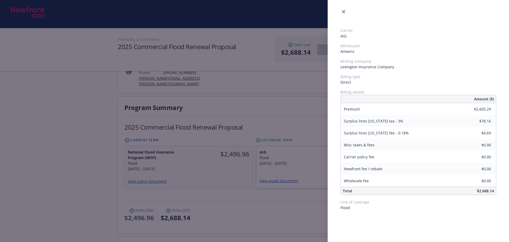
click at [271, 205] on div "Carrier AIG Wholesaler Amwins Writing Company Lexington Insurance Company Billi…" at bounding box center [254, 121] width 509 height 242
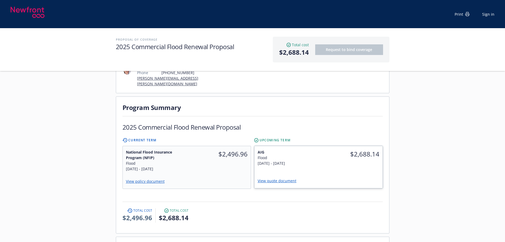
click at [281, 178] on link "View quote document" at bounding box center [279, 180] width 43 height 5
click at [146, 178] on link "View policy document" at bounding box center [146, 180] width 43 height 5
click at [295, 161] on div "AIG Flood 9/24/2025 - 9/24/2026" at bounding box center [287, 157] width 64 height 23
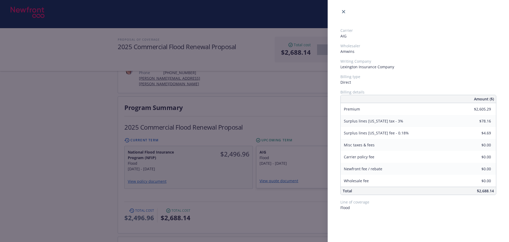
click at [272, 108] on div "Carrier AIG Wholesaler Amwins Writing Company Lexington Insurance Company Billi…" at bounding box center [254, 121] width 509 height 242
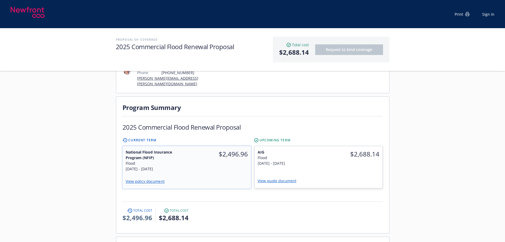
click at [239, 164] on div "$2,496.96" at bounding box center [219, 160] width 64 height 29
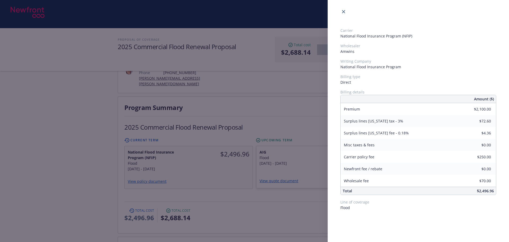
click at [309, 151] on div "Carrier National Flood Insurance Program (NFIP) Wholesaler Amwins Writing Compa…" at bounding box center [254, 121] width 509 height 242
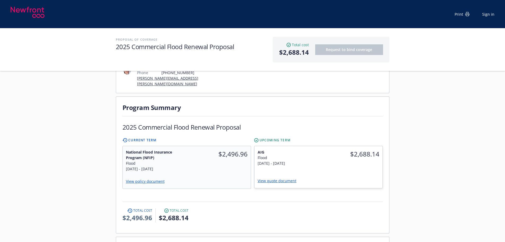
click at [309, 155] on div "Flood" at bounding box center [287, 158] width 58 height 6
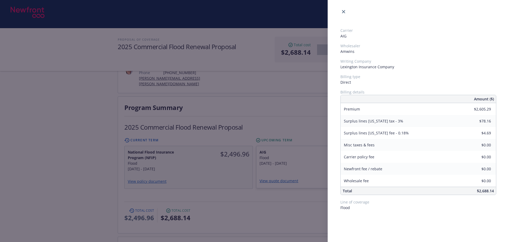
click at [279, 100] on div "Carrier AIG Wholesaler Amwins Writing Company Lexington Insurance Company Billi…" at bounding box center [254, 121] width 509 height 242
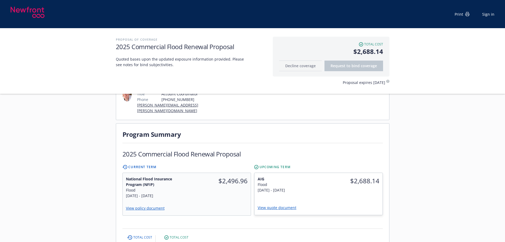
scroll to position [80, 0]
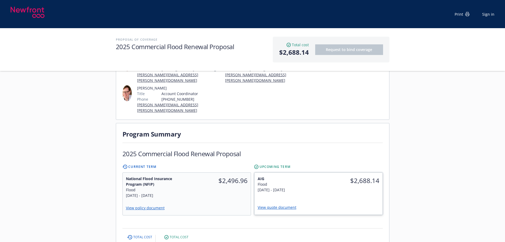
click at [297, 187] on div "AIG Flood 9/24/2025 - 9/24/2026" at bounding box center [287, 183] width 64 height 23
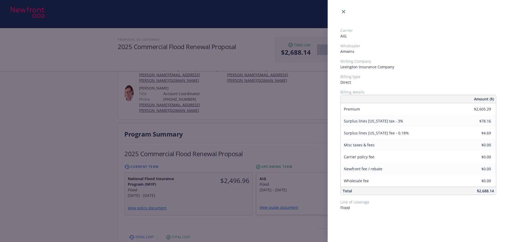
click at [215, 193] on div "Carrier AIG Wholesaler Amwins Writing Company Lexington Insurance Company Billi…" at bounding box center [254, 121] width 509 height 242
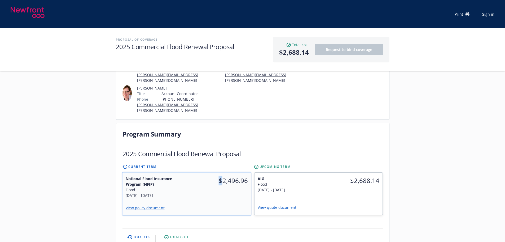
click at [215, 193] on div "$2,496.96" at bounding box center [219, 186] width 64 height 29
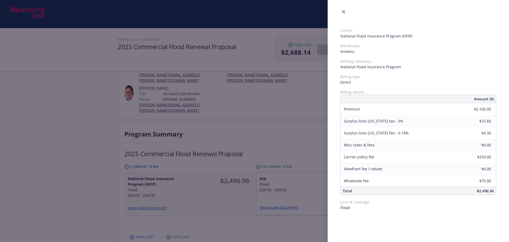
click at [305, 184] on div "Carrier National Flood Insurance Program (NFIP) Wholesaler Amwins Writing Compa…" at bounding box center [254, 121] width 509 height 242
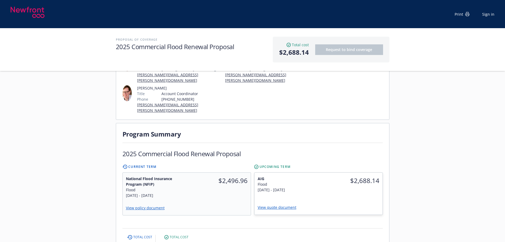
click at [305, 187] on div "9/24/2025 - 9/24/2026" at bounding box center [287, 190] width 58 height 6
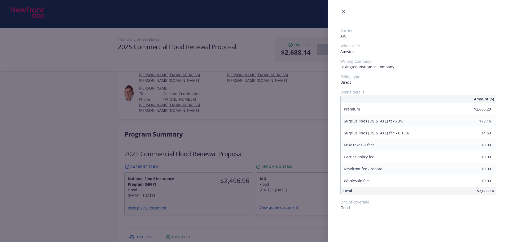
click at [261, 140] on div "Carrier AIG Wholesaler Amwins Writing Company Lexington Insurance Company Billi…" at bounding box center [254, 121] width 509 height 242
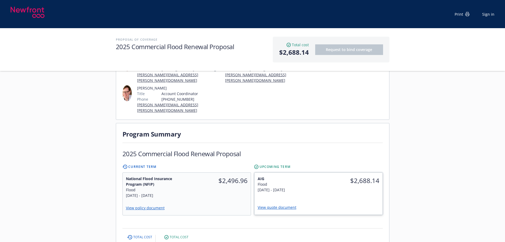
click at [341, 178] on span "$2,688.14" at bounding box center [351, 181] width 58 height 10
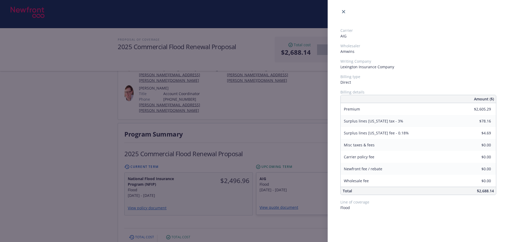
click at [187, 189] on div "Carrier AIG Wholesaler Amwins Writing Company Lexington Insurance Company Billi…" at bounding box center [254, 121] width 509 height 242
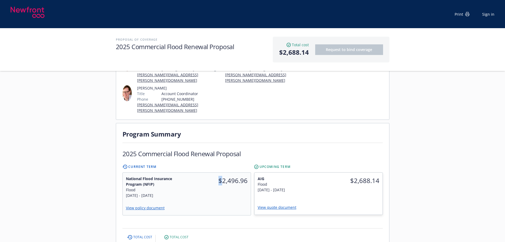
click at [187, 189] on div "$2,496.96" at bounding box center [219, 186] width 64 height 29
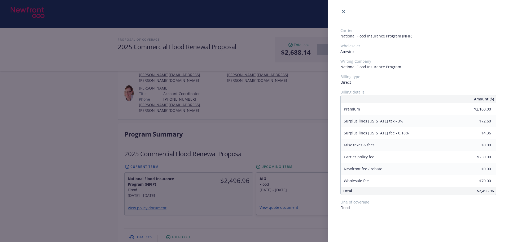
click at [272, 122] on div "Carrier National Flood Insurance Program (NFIP) Wholesaler Amwins Writing Compa…" at bounding box center [254, 121] width 509 height 242
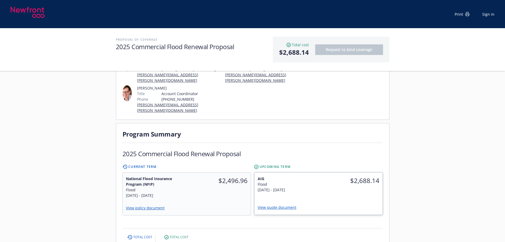
click at [321, 177] on div "$2,688.14" at bounding box center [350, 180] width 64 height 16
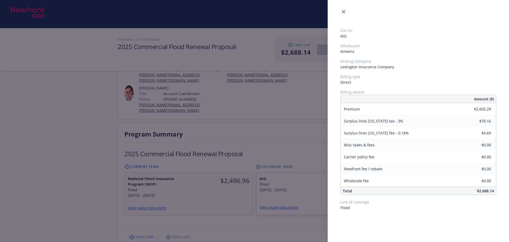
click at [263, 110] on div "Carrier AIG Wholesaler Amwins Writing Company Lexington Insurance Company Billi…" at bounding box center [254, 121] width 509 height 242
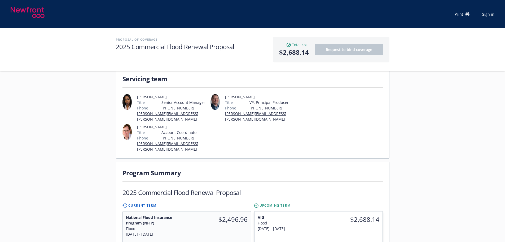
scroll to position [0, 0]
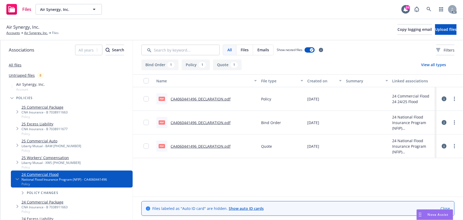
click at [223, 66] on button "Quote 1" at bounding box center [227, 64] width 29 height 11
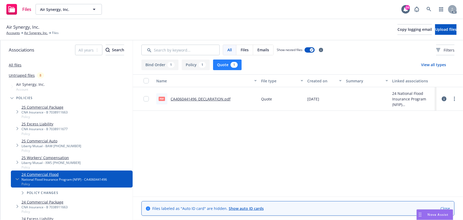
click at [207, 98] on link "CA4060441496_DECLARATION.pdf" at bounding box center [200, 98] width 60 height 5
click at [154, 66] on button "Bind Order 1" at bounding box center [159, 64] width 37 height 11
click at [194, 65] on button "Policy 1" at bounding box center [196, 64] width 28 height 11
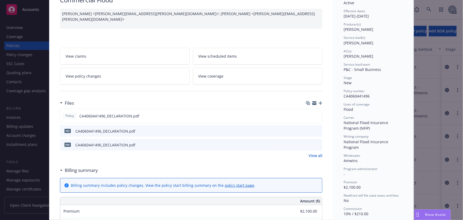
scroll to position [72, 0]
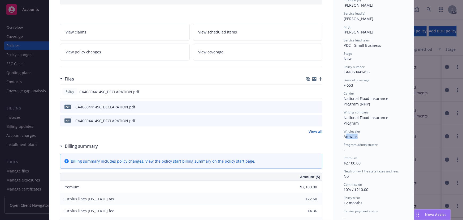
drag, startPoint x: 356, startPoint y: 130, endPoint x: 344, endPoint y: 130, distance: 11.2
click at [344, 130] on div "Wholesaler Amwins" at bounding box center [372, 134] width 59 height 10
click at [370, 129] on div "Wholesaler Amwins" at bounding box center [372, 134] width 59 height 10
click at [416, 215] on icon "Drag to move" at bounding box center [417, 214] width 2 height 4
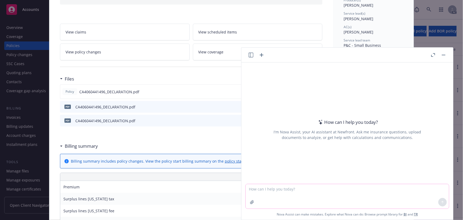
click at [294, 194] on textarea at bounding box center [347, 196] width 203 height 24
paste textarea "Amwins (The Flood Insurance Agency TFIA)"
click at [247, 188] on textarea "Amwins (The Flood Insurance Agency TFIA)" at bounding box center [347, 195] width 203 height 25
click at [298, 189] on textarea "the relation between Amwins (The Flood Insurance Agency TFIA)" at bounding box center [347, 195] width 203 height 25
click at [372, 190] on textarea "the relation between [PERSON_NAME] and (The Flood Insurance Agency TFIA)" at bounding box center [347, 195] width 203 height 25
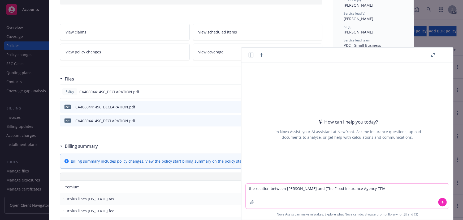
click at [306, 189] on textarea "the relation between [PERSON_NAME] and (The Flood Insurance Agency TFIA" at bounding box center [347, 195] width 203 height 25
click at [354, 189] on textarea "the relation between [PERSON_NAME] and The Flood Insurance Agency TFIA" at bounding box center [347, 195] width 203 height 25
click at [355, 191] on textarea "the relation between [PERSON_NAME] and The Flood Insurance Agency- TFIA" at bounding box center [347, 195] width 203 height 25
type textarea "the relation between [PERSON_NAME] and The Flood Insurance Agency- TFIA"
click at [440, 203] on icon at bounding box center [442, 202] width 4 height 4
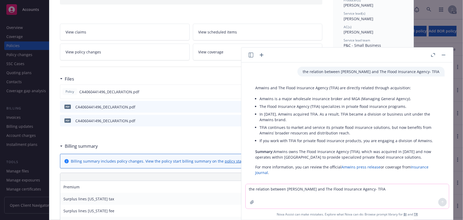
scroll to position [6, 0]
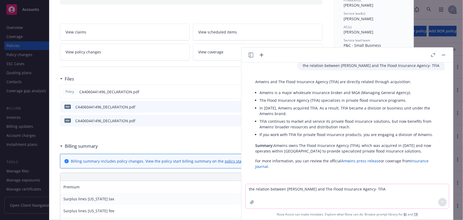
click at [440, 55] on button "button" at bounding box center [443, 55] width 6 height 6
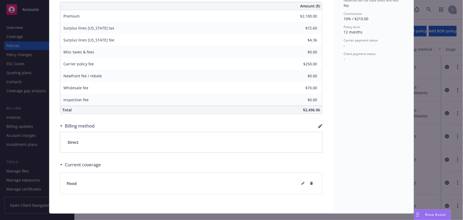
scroll to position [252, 0]
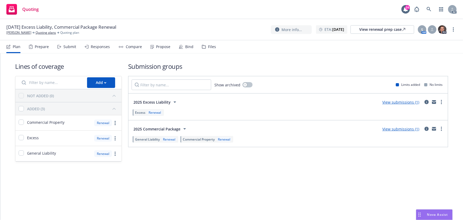
click at [62, 49] on div "Submit" at bounding box center [66, 46] width 19 height 13
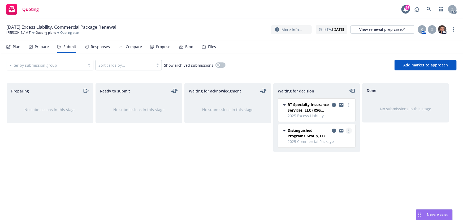
click at [349, 129] on icon "more" at bounding box center [348, 130] width 1 height 4
click at [325, 163] on span "Add accepted decision" at bounding box center [325, 162] width 53 height 5
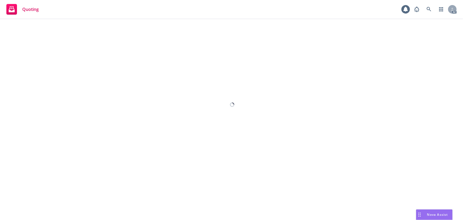
select select "12"
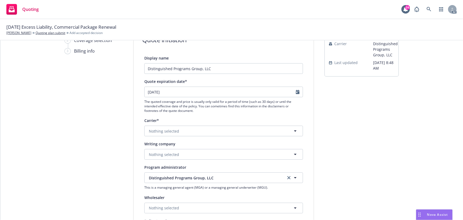
scroll to position [24, 0]
click at [163, 156] on span "Nothing selected" at bounding box center [164, 155] width 30 height 6
paste input "Zurich American Insurance Company"
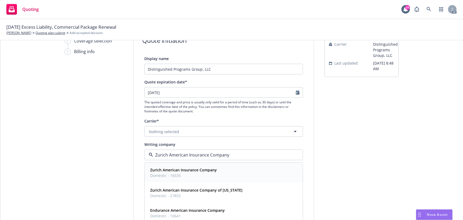
click at [176, 169] on strong "Zurich American Insurance Company" at bounding box center [183, 169] width 67 height 5
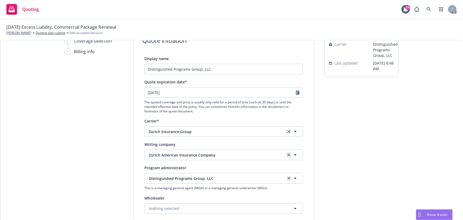
click at [287, 153] on icon "clear selection" at bounding box center [288, 154] width 3 height 3
click at [217, 159] on button "Nothing selected" at bounding box center [223, 154] width 159 height 11
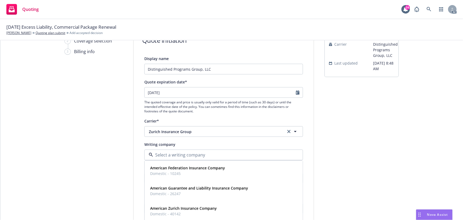
paste input "Steadfast Insurance Company"
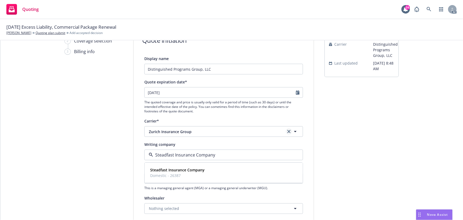
type input "Steadfast Insurance Company"
drag, startPoint x: 287, startPoint y: 130, endPoint x: 174, endPoint y: 141, distance: 113.5
click at [287, 130] on icon "clear selection" at bounding box center [288, 131] width 3 height 3
click at [164, 155] on span "Nothing selected" at bounding box center [164, 155] width 30 height 6
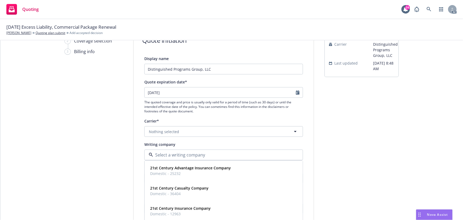
paste input "Steadfast Insurance Company"
type input "Steadfast Insurance Company"
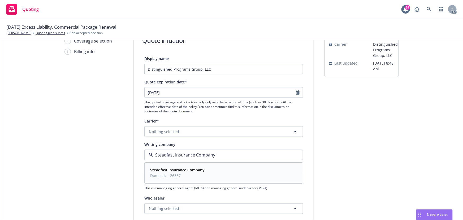
click at [176, 169] on strong "Steadfast Insurance Company" at bounding box center [177, 169] width 54 height 5
drag, startPoint x: 413, startPoint y: 159, endPoint x: 354, endPoint y: 138, distance: 62.9
click at [413, 159] on div "1 Quote initiation 2 Coverage selection 3 Billing info Quote initiation Display…" at bounding box center [232, 205] width 450 height 356
select select "9"
click at [292, 96] on input "09/25/2025" at bounding box center [219, 92] width 151 height 10
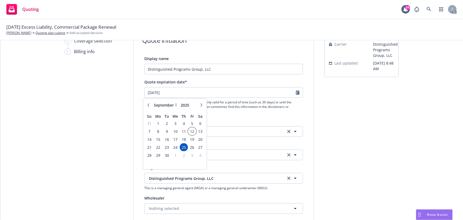
click at [192, 132] on span "12" at bounding box center [192, 131] width 7 height 7
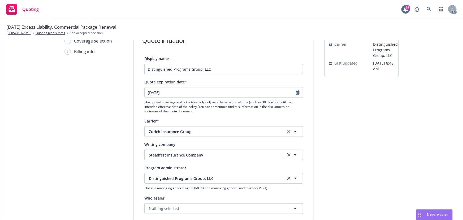
type input "[DATE]"
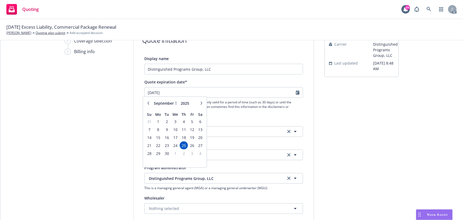
click at [411, 144] on div "1 Quote initiation 2 Coverage selection 3 Billing info Quote initiation Display…" at bounding box center [232, 205] width 450 height 356
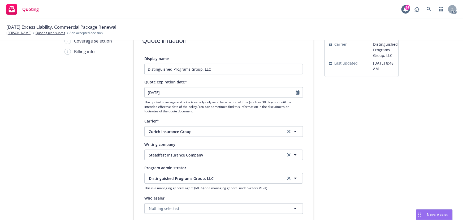
click at [296, 89] on div at bounding box center [299, 92] width 7 height 10
click at [296, 93] on icon "Calendar" at bounding box center [298, 92] width 4 height 4
select select "9"
click at [369, 152] on div "submission Carrier Distinguished Programs Group, LLC Last updated 7/28, 8:48 AM" at bounding box center [361, 205] width 74 height 356
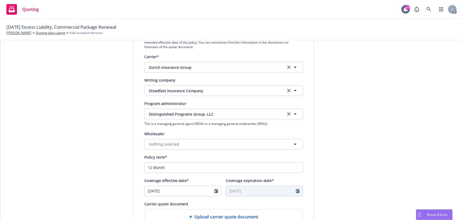
scroll to position [169, 0]
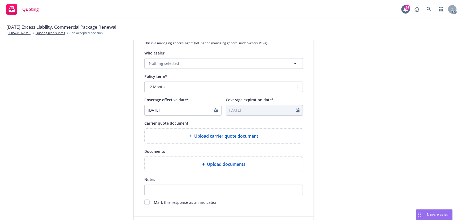
click at [242, 137] on span "Upload carrier quote document" at bounding box center [226, 136] width 64 height 6
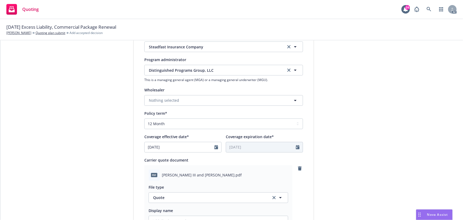
scroll to position [193, 0]
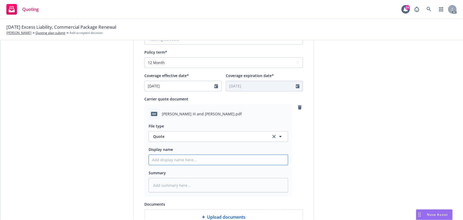
click at [180, 159] on input "Display name" at bounding box center [218, 160] width 139 height 10
type input "25-26 Commercial Package Quote"
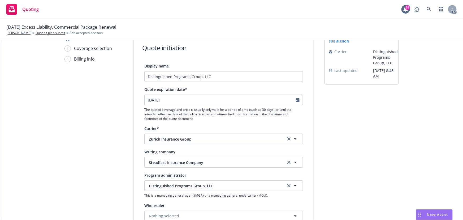
scroll to position [0, 0]
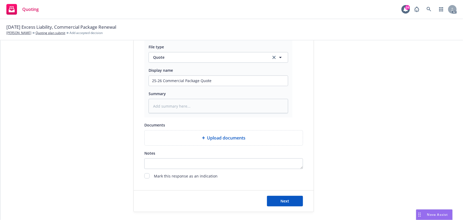
scroll to position [274, 0]
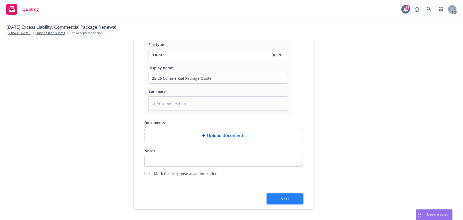
click at [280, 199] on span "Next" at bounding box center [284, 198] width 9 height 5
type textarea "x"
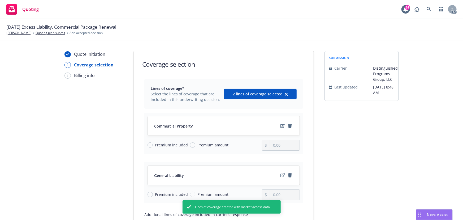
scroll to position [69, 0]
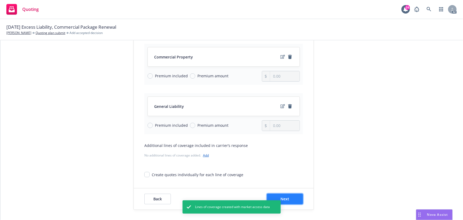
click at [287, 199] on button "Next" at bounding box center [285, 198] width 36 height 11
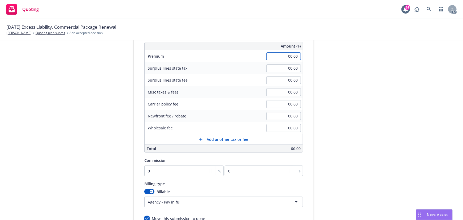
click at [282, 58] on input "00.00" at bounding box center [283, 56] width 34 height 8
type input "8,581.00"
click at [339, 92] on div "submission Carrier Distinguished Programs Group, LLC Last updated 7/28, 8:48 AM" at bounding box center [361, 117] width 74 height 271
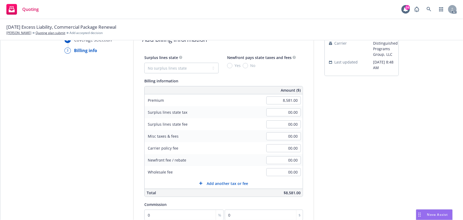
scroll to position [0, 0]
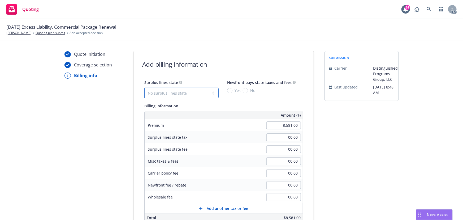
click at [176, 93] on select "No surplus lines state Alaska Alabama Arkansas Arizona California Colorado Conn…" at bounding box center [181, 92] width 74 height 11
select select "CA"
click at [144, 87] on select "No surplus lines state Alaska Alabama Arkansas Arizona California Colorado Conn…" at bounding box center [181, 92] width 74 height 11
type input "257.43"
type input "15.45"
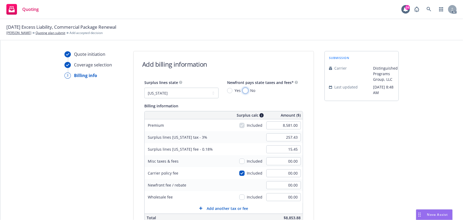
click at [243, 92] on input "No" at bounding box center [245, 90] width 5 height 5
radio input "true"
click at [283, 173] on input "00.00" at bounding box center [283, 173] width 34 height 8
type input "50"
type input "258.93"
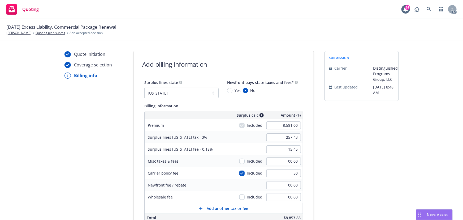
type input "15.54"
type input "50.00"
click at [395, 140] on div "Quote initiation Coverage selection 3 Billing info Add billing information Surp…" at bounding box center [232, 186] width 450 height 271
click at [239, 173] on input "checkbox" at bounding box center [241, 172] width 5 height 5
checkbox input "false"
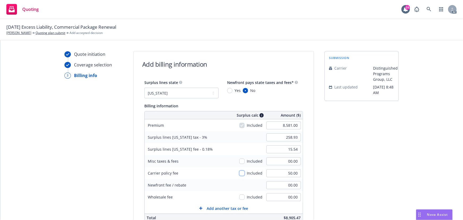
type input "257.43"
type input "15.45"
click at [396, 177] on div "Quote initiation Coverage selection 3 Billing info Add billing information Surp…" at bounding box center [232, 186] width 450 height 271
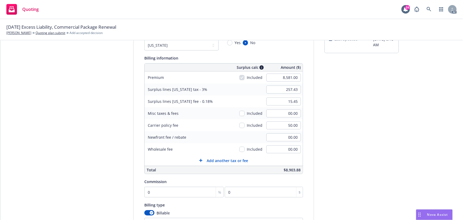
scroll to position [48, 0]
click at [151, 187] on input "0" at bounding box center [183, 191] width 79 height 11
type input "1"
type input "85.81"
type input "10"
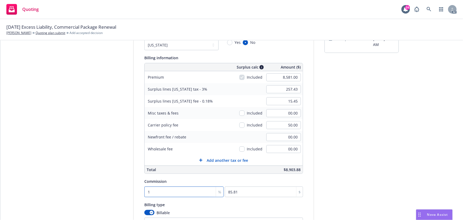
type input "858.1"
type input "10"
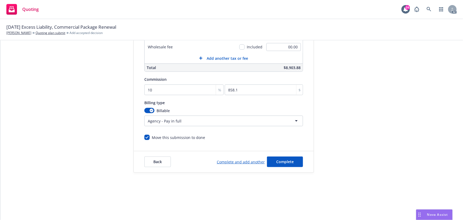
scroll to position [113, 0]
click at [290, 162] on span "Complete" at bounding box center [284, 161] width 17 height 5
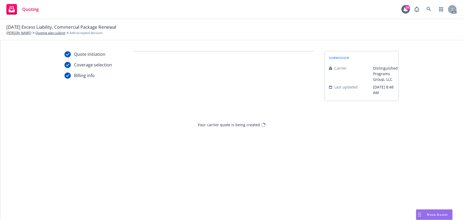
scroll to position [0, 0]
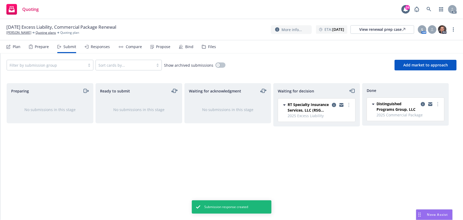
click at [163, 49] on div "Propose" at bounding box center [163, 47] width 14 height 4
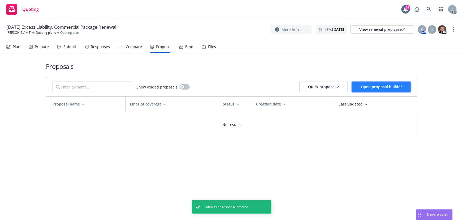
click at [377, 85] on span "Open proposal builder" at bounding box center [381, 86] width 41 height 5
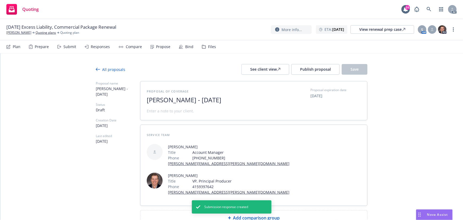
drag, startPoint x: 224, startPoint y: 100, endPoint x: 131, endPoint y: 105, distance: 93.2
click at [131, 105] on div "Proposal name John H Dissmeyer - August 2025 Status Draft Creation Date 08/26/2…" at bounding box center [231, 153] width 271 height 144
click at [180, 102] on span "2025" at bounding box center [212, 100] width 130 height 8
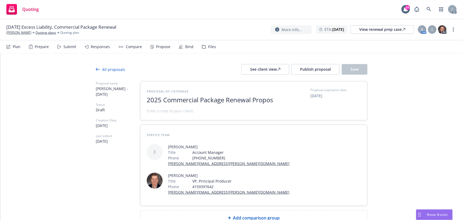
scroll to position [0, 0]
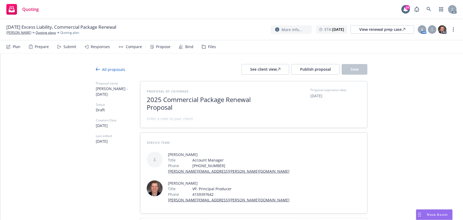
click at [181, 117] on span at bounding box center [170, 119] width 47 height 6
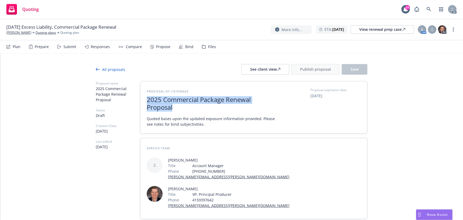
drag, startPoint x: 176, startPoint y: 108, endPoint x: 138, endPoint y: 99, distance: 39.2
click at [140, 99] on div "Proposal of coverage 2025 Commercial Package Renewal Proposal Quoted bases upon…" at bounding box center [253, 107] width 227 height 52
copy span "2025 Commercial Package Renewal Proposal"
type textarea "x"
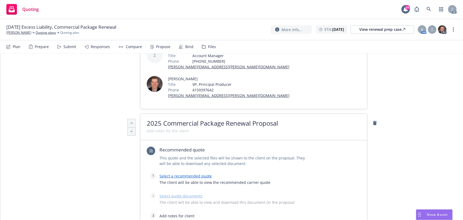
scroll to position [120, 0]
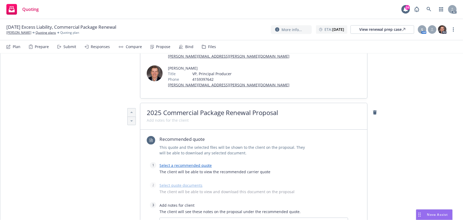
click at [191, 163] on link "Select a recommended quote" at bounding box center [185, 165] width 52 height 5
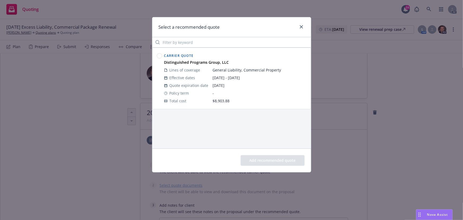
click at [159, 56] on circle at bounding box center [159, 55] width 5 height 5
click at [281, 160] on button "Add recommended quote" at bounding box center [272, 160] width 64 height 11
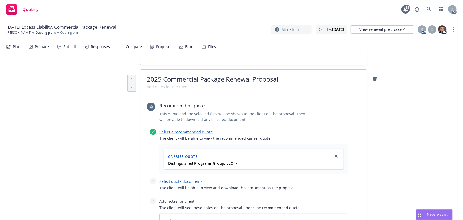
scroll to position [217, 0]
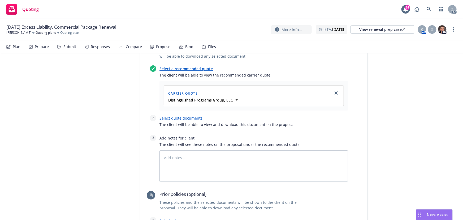
click at [184, 115] on link "Select quote documents" at bounding box center [180, 117] width 43 height 5
type textarea "x"
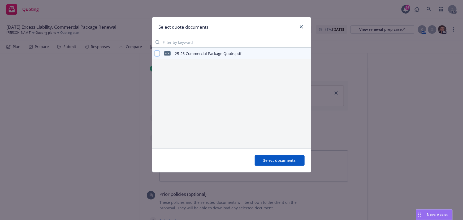
click at [157, 52] on input "checkbox" at bounding box center [156, 53] width 5 height 5
checkbox input "true"
click at [282, 162] on span "Select documents" at bounding box center [279, 159] width 32 height 5
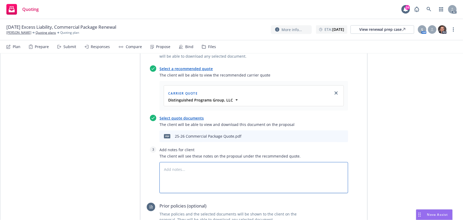
click at [188, 162] on textarea at bounding box center [253, 177] width 189 height 31
type textarea "x"
type textarea "B"
type textarea "x"
type textarea "Bin"
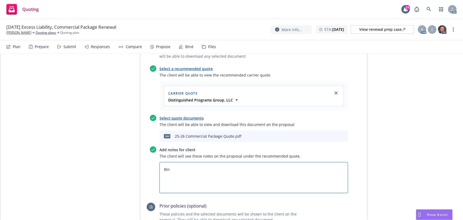
type textarea "x"
type textarea "Bind"
type textarea "x"
type textarea "Bind"
type textarea "x"
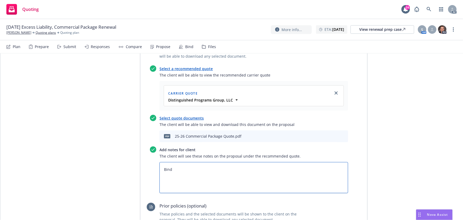
type textarea "Bind S"
type textarea "x"
type textarea "Bind SU"
type textarea "x"
type textarea "Bind SUbj"
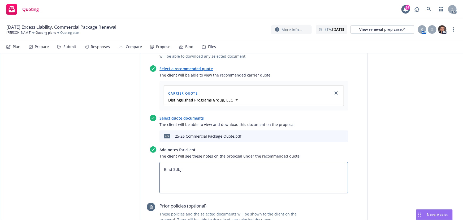
type textarea "x"
type textarea "Bind SUbje"
type textarea "x"
type textarea "Bind SUbj"
type textarea "x"
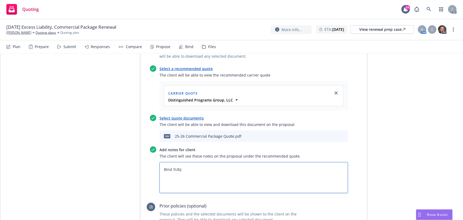
type textarea "Bind SUb"
type textarea "x"
type textarea "Bind SU"
type textarea "x"
type textarea "Bind S"
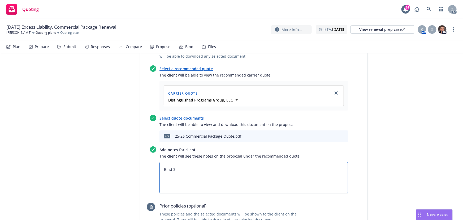
type textarea "x"
type textarea "Bind Su"
type textarea "x"
type textarea "Bind Sub"
type textarea "x"
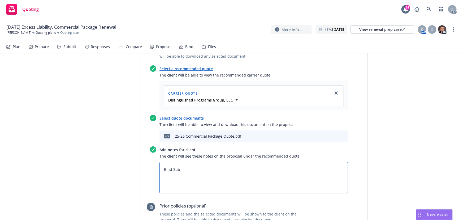
type textarea "Bind Subj"
type textarea "x"
type textarea "Bind Subje"
type textarea "x"
type textarea "Bind Subject"
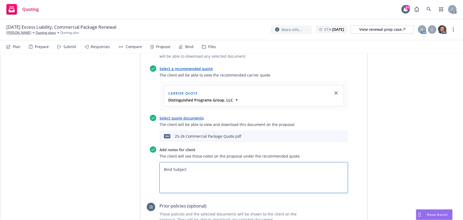
type textarea "x"
type textarea "Bind Subjecti"
type textarea "x"
type textarea "Bind Subjectiv"
type textarea "x"
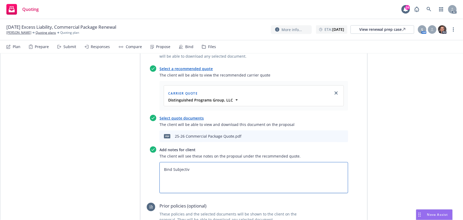
type textarea "Bind Subjectivi"
type textarea "x"
type textarea "Bind Subjectivit"
type textarea "x"
type textarea "Bind Subjectiviti"
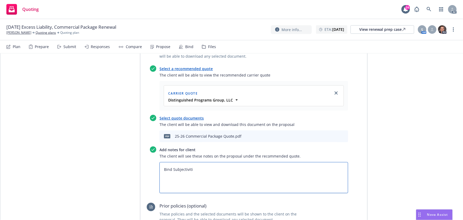
type textarea "x"
type textarea "Bind Subjectivitie"
type textarea "x"
type textarea "Bind Subjectivities"
type textarea "x"
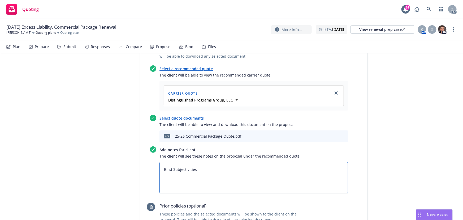
type textarea "Bind Subjectivities:"
type textarea "x"
type textarea "Bind Subjectivities:"
drag, startPoint x: 176, startPoint y: 154, endPoint x: 173, endPoint y: 154, distance: 2.9
click at [176, 162] on textarea "Bind Subjectivities:" at bounding box center [253, 177] width 189 height 31
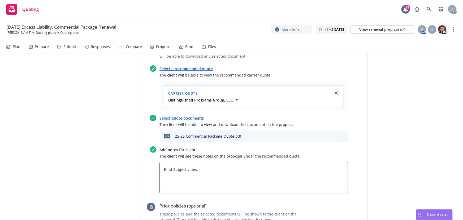
paste textarea "Completed & Signed CA Surplus Lines form D-1  Completed & Signed Diligent Sear…"
type textarea "x"
type textarea "Bind Subjectivities: Completed & Signed CA Surplus Lines form D-1  Completed &…"
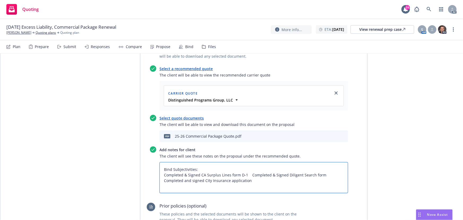
click at [162, 162] on textarea "Bind Subjectivities: Completed & Signed CA Surplus Lines form D-1  Completed &…" at bounding box center [253, 177] width 189 height 31
type textarea "x"
type textarea "Bind Subjectivities: 1Completed & Signed CA Surplus Lines form D-1  Completed …"
type textarea "x"
type textarea "Bind Subjectivities: 1.Completed & Signed CA Surplus Lines form D-1  Completed…"
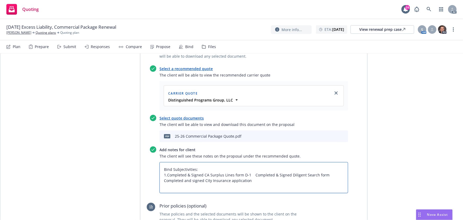
type textarea "x"
type textarea "Bind Subjectivities: 1. Completed & Signed CA Surplus Lines form D-1  Complete…"
click at [251, 162] on textarea "Bind Subjectivities: 1. Completed & Signed CA Surplus Lines form D-1  Complete…" at bounding box center [253, 177] width 189 height 31
type textarea "x"
type textarea "Bind Subjectivities: 1. Completed & Signed CA Surplus Lines form D-1  Complete…"
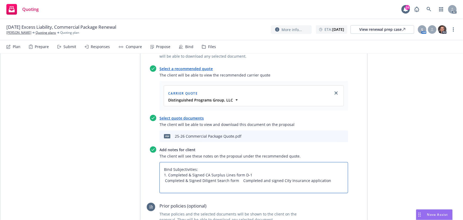
type textarea "x"
type textarea "Bind Subjectivities: 1. Completed & Signed CA Surplus Lines form D-1  2 Comple…"
type textarea "x"
type textarea "Bind Subjectivities: 1. Completed & Signed CA Surplus Lines form D-1  2. Compl…"
type textarea "x"
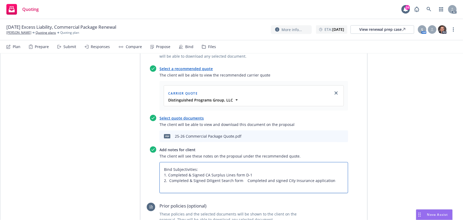
type textarea "Bind Subjectivities: 1. Completed & Signed CA Surplus Lines form D-1  2. Compl…"
click at [243, 162] on textarea "Bind Subjectivities: 1. Completed & Signed CA Surplus Lines form D-1  2. Compl…" at bounding box center [253, 177] width 189 height 31
type textarea "x"
type textarea "Bind Subjectivities: 1. Completed & Signed CA Surplus Lines form D-1  2. Compl…"
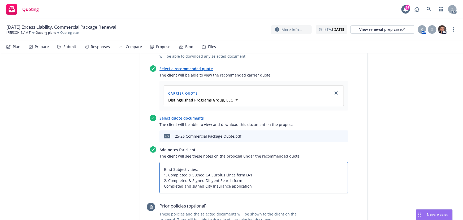
type textarea "x"
type textarea "Bind Subjectivities: 1. Completed & Signed CA Surplus Lines form D-1  2. Compl…"
type textarea "x"
type textarea "Bind Subjectivities: 1. Completed & Signed CA Surplus Lines form D-1  2. Compl…"
click at [258, 162] on textarea "Bind Subjectivities: 1. Completed & Signed CA Surplus Lines form D-1  2. Compl…" at bounding box center [253, 177] width 189 height 31
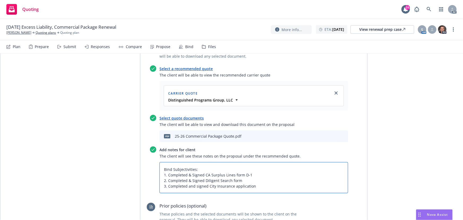
type textarea "x"
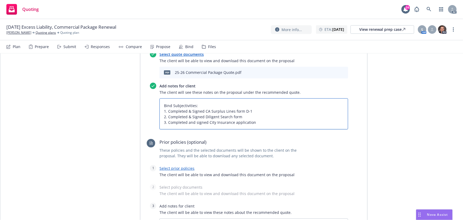
scroll to position [313, 0]
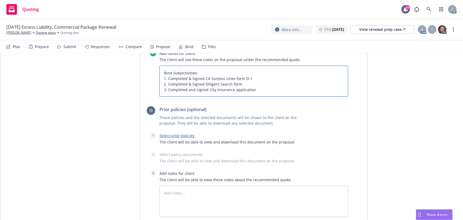
type textarea "Bind Subjectivities: 1. Completed & Signed CA Surplus Lines form D-1 2. Complet…"
click at [180, 133] on link "Select prior policies" at bounding box center [176, 135] width 35 height 5
type textarea "x"
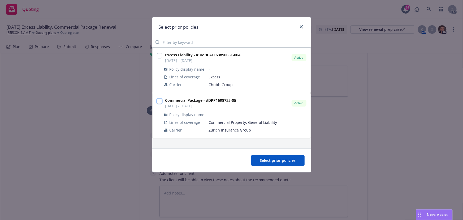
click at [160, 99] on input "checkbox" at bounding box center [159, 100] width 5 height 5
checkbox input "true"
click at [280, 160] on span "Select prior policies" at bounding box center [278, 159] width 36 height 5
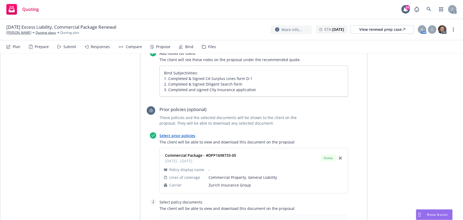
type textarea "x"
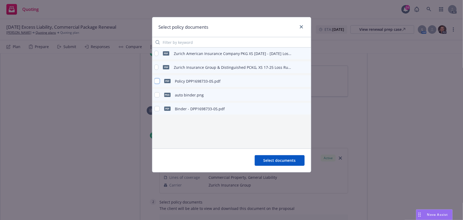
click at [157, 80] on input "checkbox" at bounding box center [156, 80] width 5 height 5
checkbox input "true"
click at [287, 160] on span "Select documents" at bounding box center [279, 159] width 32 height 5
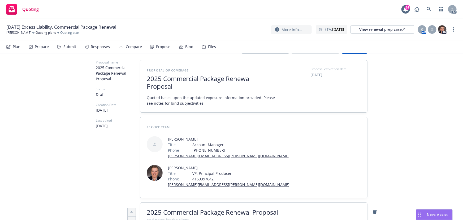
scroll to position [0, 0]
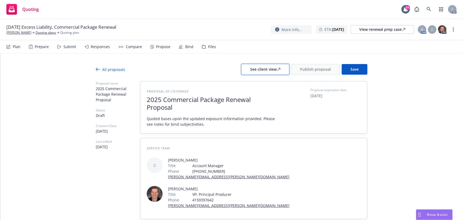
click at [268, 64] on div "See client view" at bounding box center [265, 69] width 30 height 10
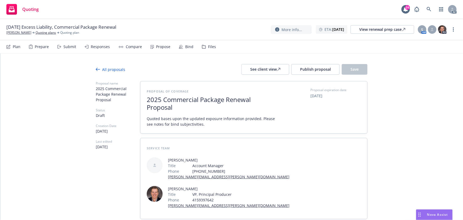
type textarea "x"
click at [95, 52] on div "Responses" at bounding box center [97, 46] width 25 height 13
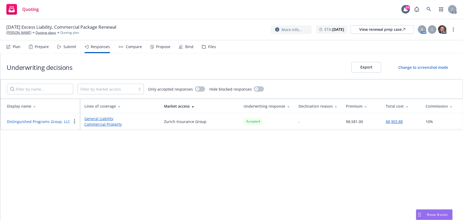
click at [37, 120] on button "Distinguished Programs Group, LLC" at bounding box center [38, 122] width 63 height 6
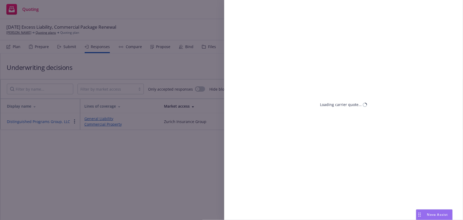
select select "CA"
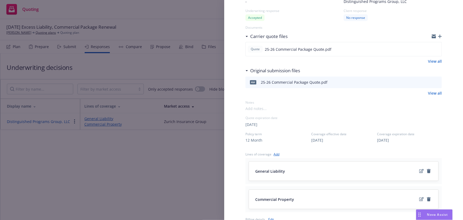
scroll to position [72, 0]
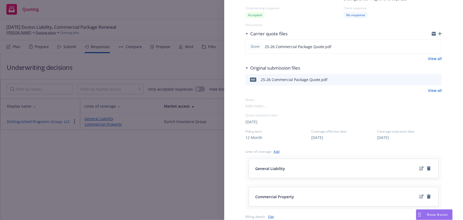
click at [439, 127] on div "Display Name Distinguished Programs Group, LLC Carrier Zurich Insurance Group W…" at bounding box center [343, 167] width 213 height 448
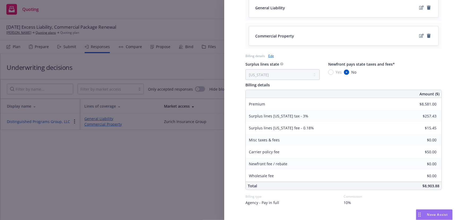
scroll to position [241, 0]
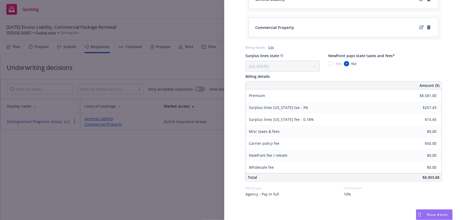
drag, startPoint x: 114, startPoint y: 168, endPoint x: 98, endPoint y: 65, distance: 103.7
click at [114, 168] on div "Display Name Distinguished Programs Group, LLC Carrier Zurich Insurance Group W…" at bounding box center [231, 110] width 463 height 220
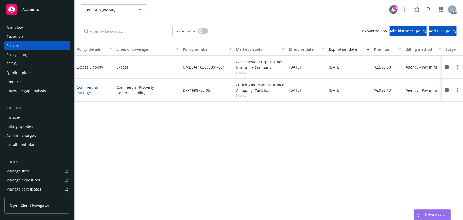
click at [87, 87] on link "Commercial Package" at bounding box center [87, 90] width 21 height 11
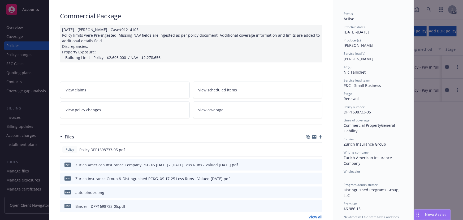
scroll to position [72, 0]
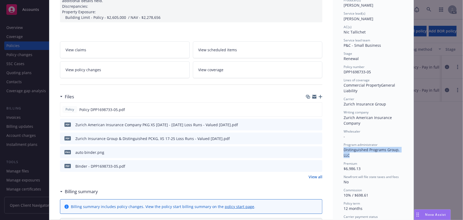
drag, startPoint x: 342, startPoint y: 149, endPoint x: 353, endPoint y: 154, distance: 11.8
click at [353, 154] on div "Program administrator Distinguished Programs Group, LLC" at bounding box center [372, 150] width 59 height 16
drag, startPoint x: 362, startPoint y: 118, endPoint x: 366, endPoint y: 122, distance: 5.6
click at [366, 122] on div "Writing company Zurich American Insurance Company" at bounding box center [372, 118] width 59 height 16
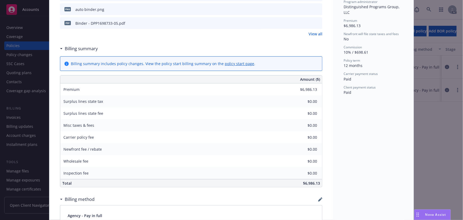
scroll to position [217, 0]
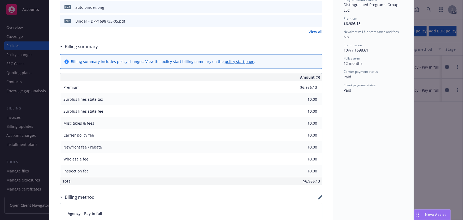
drag, startPoint x: 416, startPoint y: 214, endPoint x: 413, endPoint y: 211, distance: 4.9
click at [416, 214] on rect "Drag to move" at bounding box center [416, 214] width 1 height 1
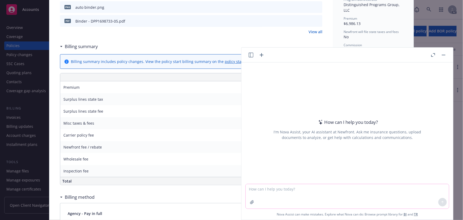
click at [308, 194] on textarea at bounding box center [347, 196] width 203 height 24
paste textarea "Steadfast Insurance Company"
type textarea "Steadfast Insurance Company is a admitted or non-admitted in CA state"
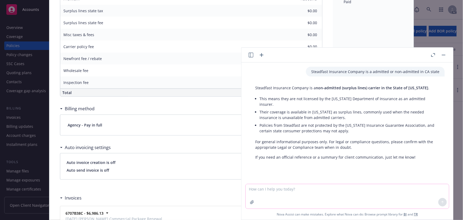
scroll to position [361, 0]
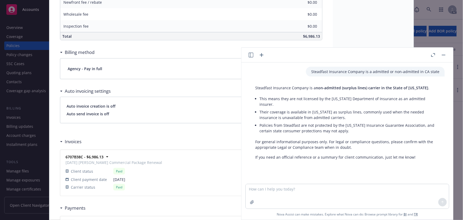
click at [445, 54] on button "button" at bounding box center [443, 55] width 6 height 6
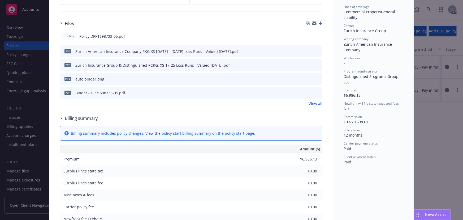
scroll to position [144, 0]
drag, startPoint x: 317, startPoint y: 37, endPoint x: 315, endPoint y: 40, distance: 4.0
click at [317, 37] on icon "preview file" at bounding box center [316, 37] width 5 height 4
click at [317, 92] on icon "preview file" at bounding box center [317, 93] width 5 height 4
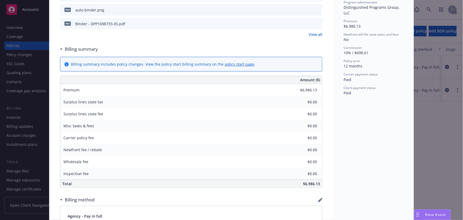
scroll to position [193, 0]
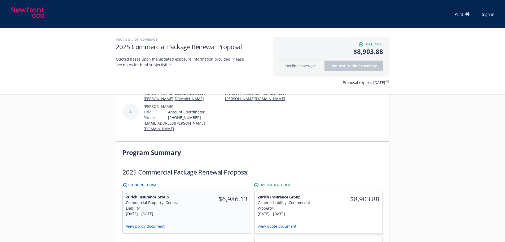
scroll to position [106, 0]
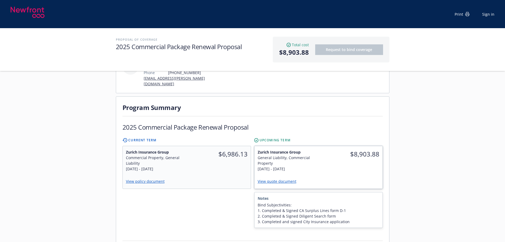
click at [323, 160] on div "$8,903.88" at bounding box center [350, 160] width 64 height 29
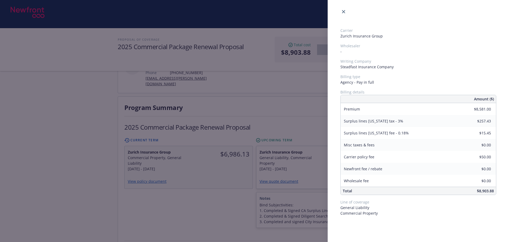
click at [191, 183] on div "Carrier Zurich Insurance Group Wholesaler - Writing Company Steadfast Insurance…" at bounding box center [254, 121] width 509 height 242
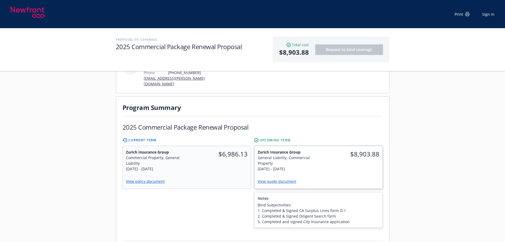
click at [283, 178] on link "View quote document" at bounding box center [279, 180] width 43 height 5
click at [200, 159] on div "$6,986.13" at bounding box center [219, 160] width 64 height 29
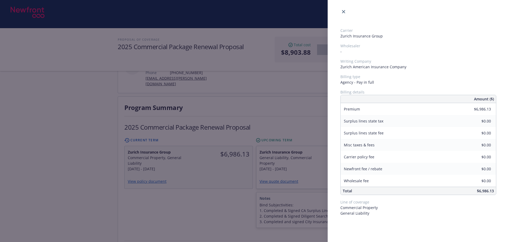
click at [208, 198] on div "Carrier Zurich Insurance Group Wholesaler - Writing Company Zurich American Ins…" at bounding box center [254, 121] width 509 height 242
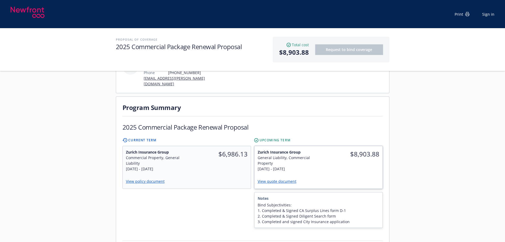
click at [356, 157] on div "$8,903.88" at bounding box center [350, 160] width 64 height 29
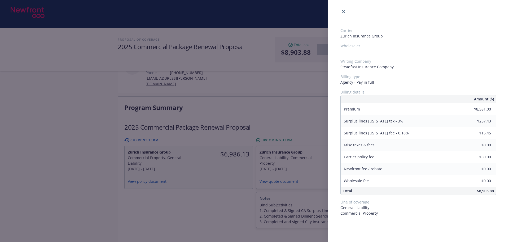
click at [234, 182] on div "Carrier Zurich Insurance Group Wholesaler - Writing Company Steadfast Insurance…" at bounding box center [254, 121] width 509 height 242
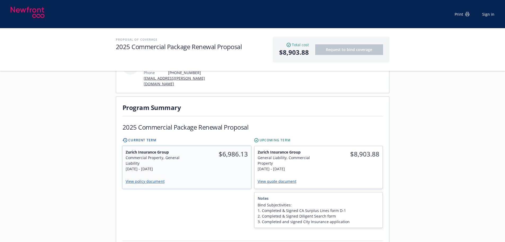
click at [189, 160] on div "$6,986.13" at bounding box center [219, 160] width 64 height 29
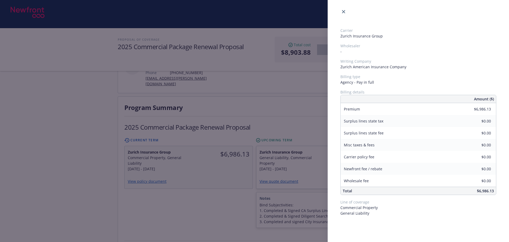
click at [208, 194] on div "Carrier Zurich Insurance Group Wholesaler - Writing Company Zurich American Ins…" at bounding box center [254, 121] width 509 height 242
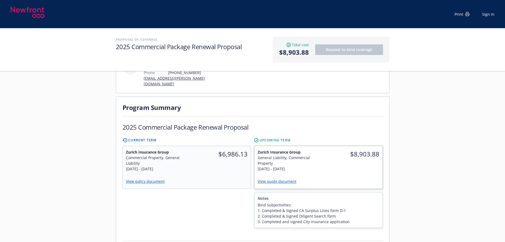
click at [322, 163] on div "$8,903.88" at bounding box center [350, 160] width 64 height 29
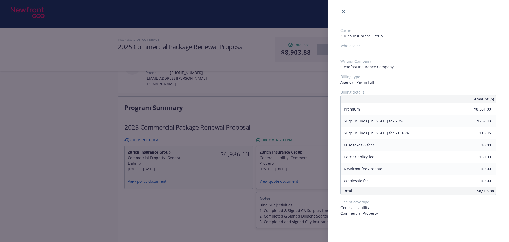
click at [199, 208] on div "Carrier Zurich Insurance Group Wholesaler - Writing Company Steadfast Insurance…" at bounding box center [254, 121] width 509 height 242
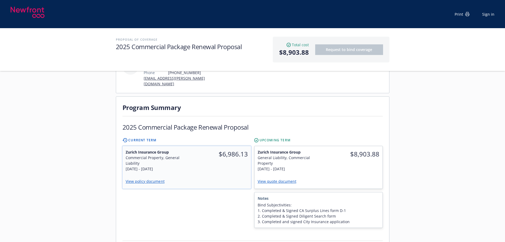
click at [158, 178] on link "View policy document" at bounding box center [146, 180] width 43 height 5
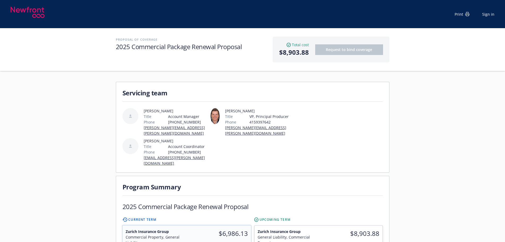
scroll to position [27, 0]
click at [350, 236] on div "$8,903.88" at bounding box center [350, 239] width 64 height 29
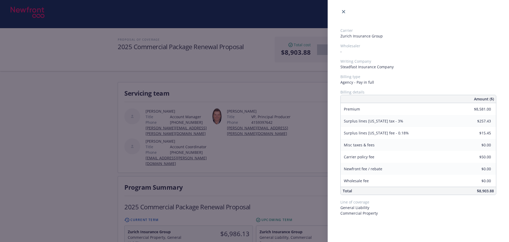
click at [257, 164] on div "Carrier Zurich Insurance Group Wholesaler - Writing Company Steadfast Insurance…" at bounding box center [254, 121] width 509 height 242
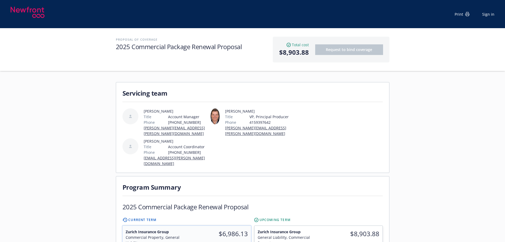
click at [204, 230] on div "$6,986.13" at bounding box center [219, 233] width 64 height 16
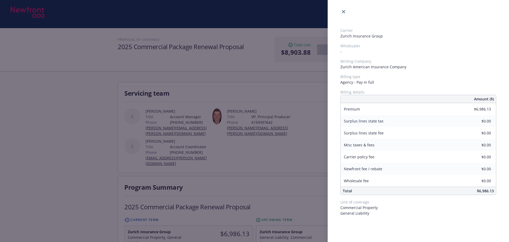
click at [259, 165] on div "Carrier Zurich Insurance Group Wholesaler - Writing Company Zurich American Ins…" at bounding box center [254, 121] width 509 height 242
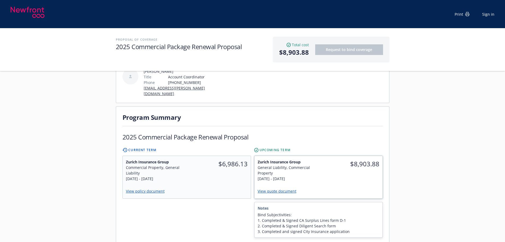
scroll to position [106, 0]
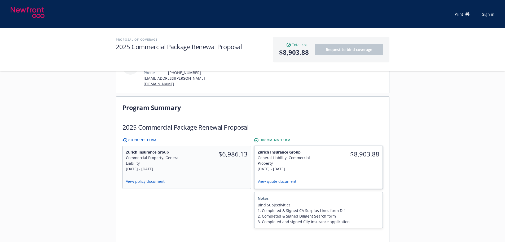
click at [338, 150] on div "$8,903.88" at bounding box center [350, 154] width 64 height 16
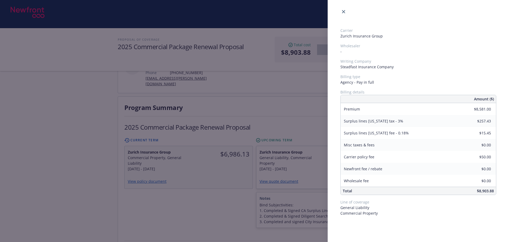
click at [193, 190] on div "Carrier Zurich Insurance Group Wholesaler - Writing Company Steadfast Insurance…" at bounding box center [254, 121] width 509 height 242
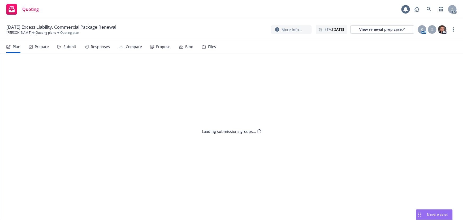
click at [163, 48] on div "Propose" at bounding box center [163, 47] width 14 height 4
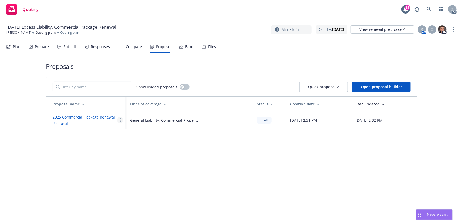
click at [121, 119] on link "more" at bounding box center [120, 120] width 6 height 6
click at [137, 177] on span "See client view" at bounding box center [136, 175] width 39 height 5
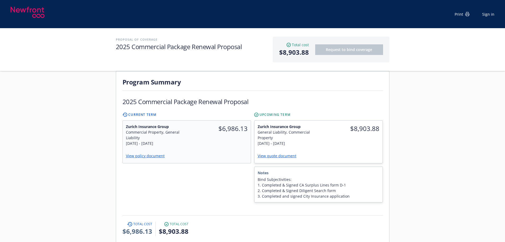
scroll to position [133, 0]
click at [287, 152] on link "View quote document" at bounding box center [279, 154] width 43 height 5
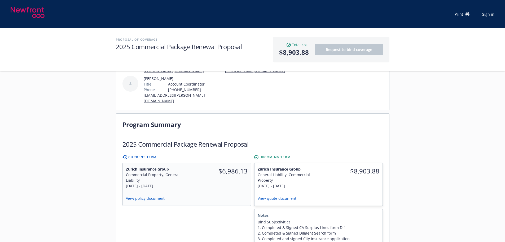
scroll to position [106, 0]
